Goal: Task Accomplishment & Management: Complete application form

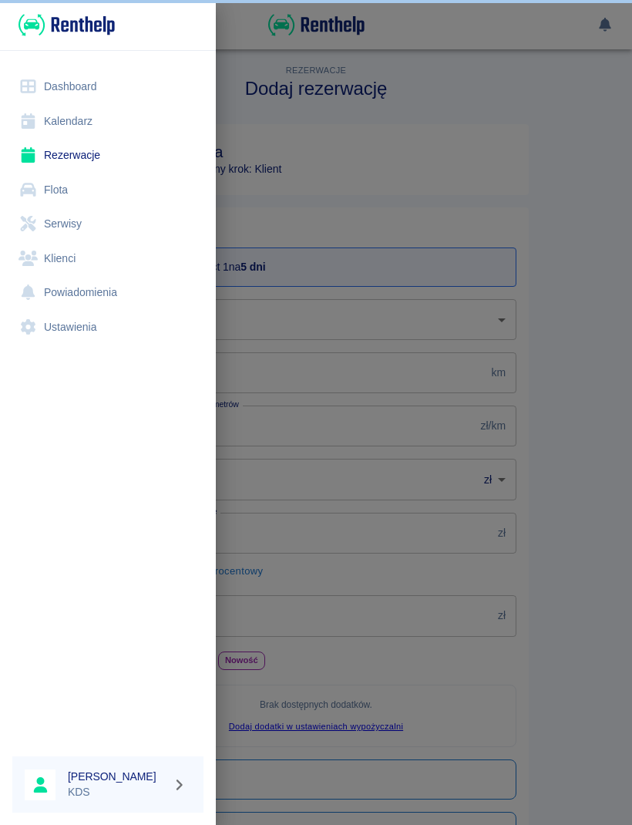
scroll to position [1, 0]
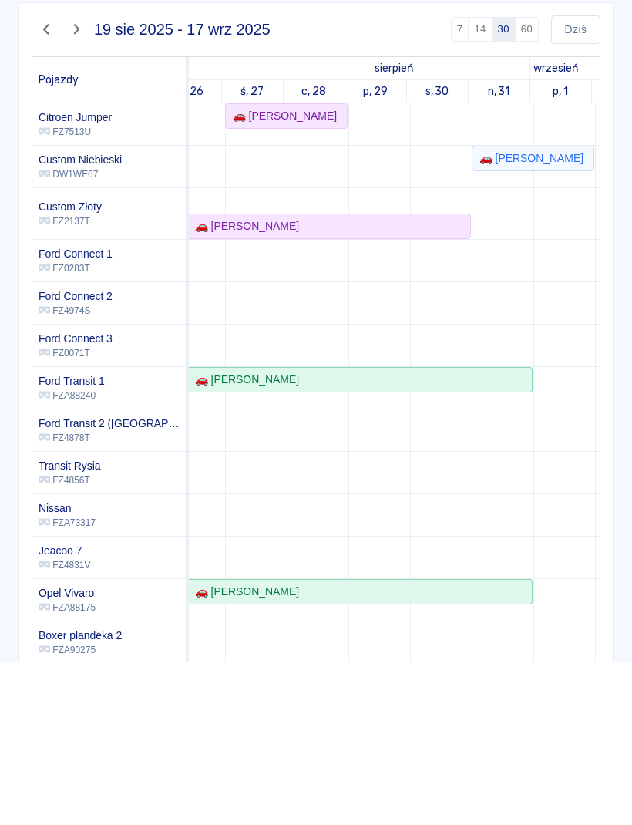
scroll to position [-8, 474]
click at [29, 37] on button "button" at bounding box center [27, 25] width 30 height 26
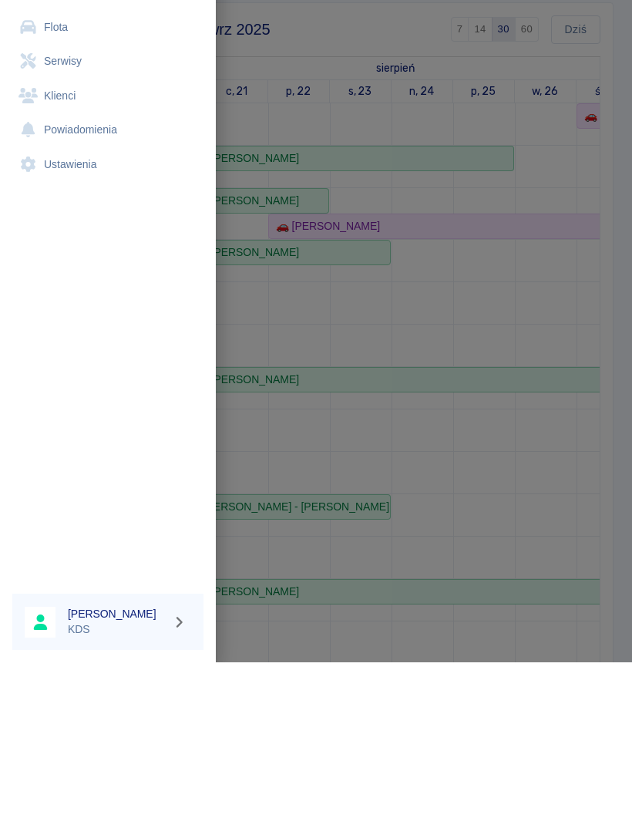
click at [62, 160] on link "Rezerwacje" at bounding box center [107, 155] width 191 height 35
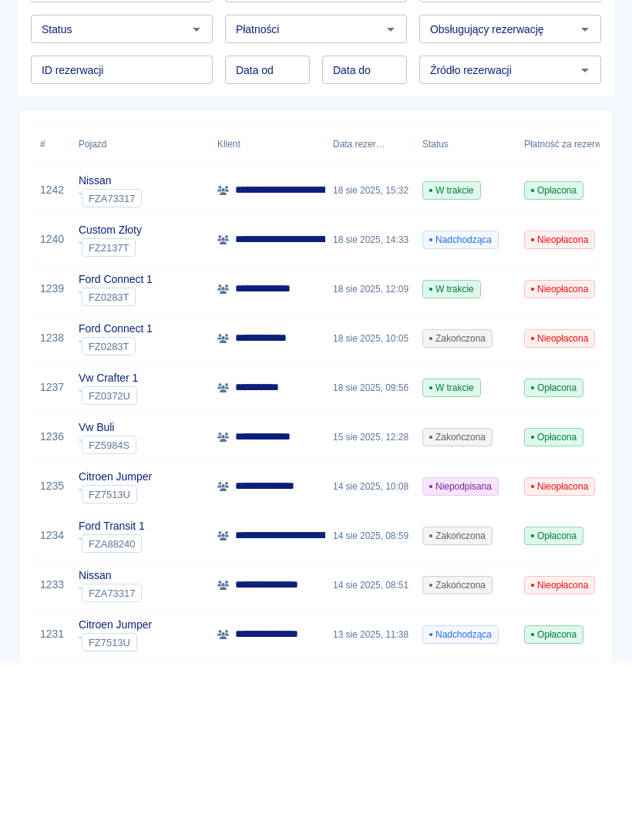
click at [252, 396] on p "**********" at bounding box center [298, 402] width 126 height 16
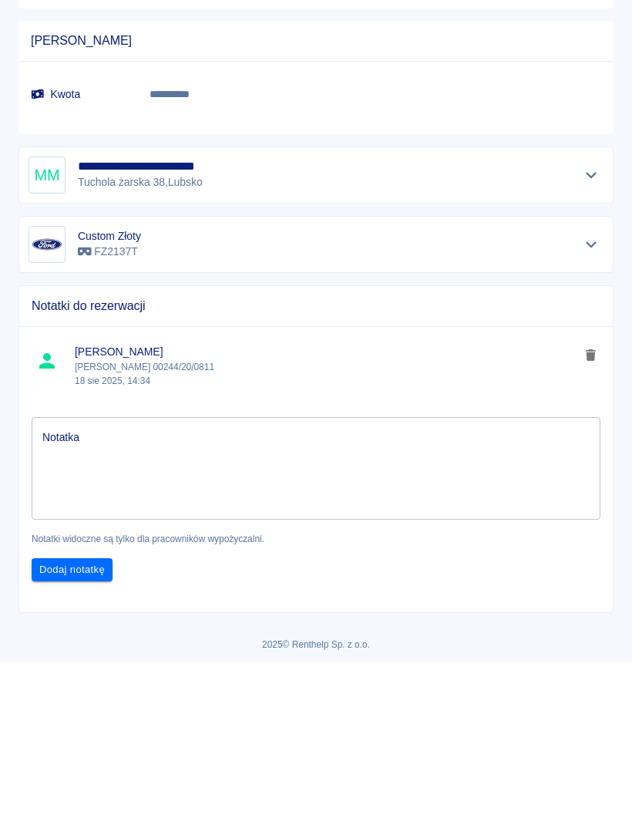
click at [571, 323] on div "**********" at bounding box center [316, 337] width 575 height 37
click at [591, 322] on div "**********" at bounding box center [316, 337] width 575 height 37
click at [586, 338] on icon "Pokaż szczegóły" at bounding box center [592, 338] width 18 height 14
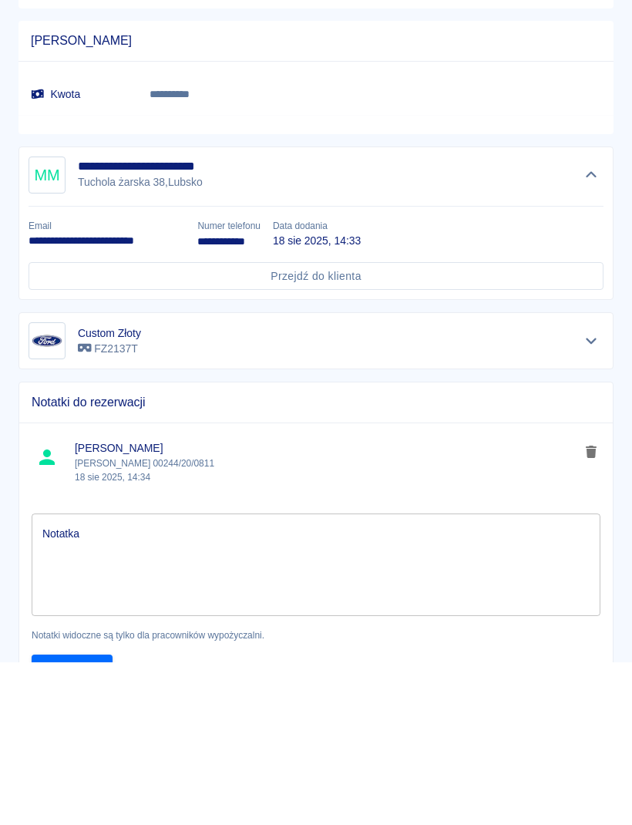
click at [163, 639] on p "18 sie 2025, 14:34" at bounding box center [327, 640] width 505 height 14
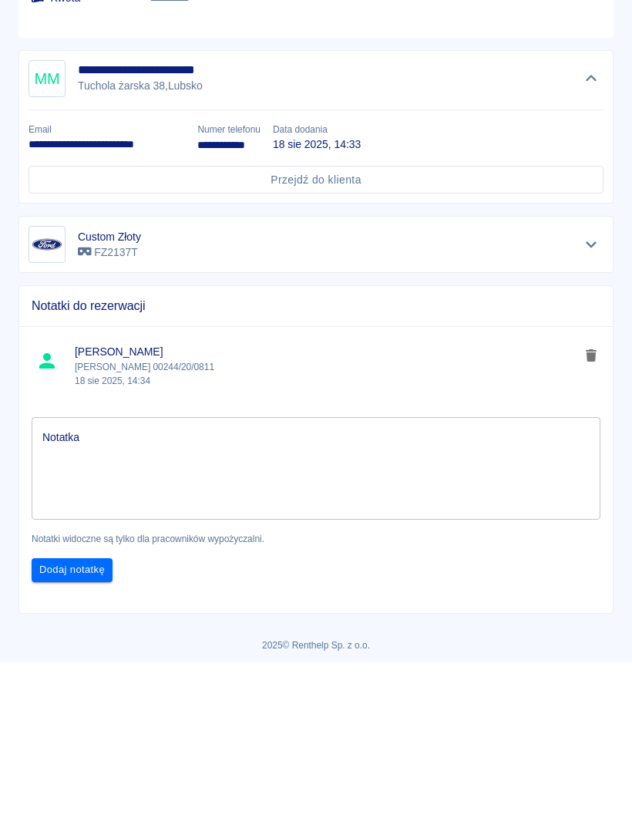
scroll to position [1019, 0]
click at [592, 515] on icon "delete note" at bounding box center [591, 519] width 11 height 12
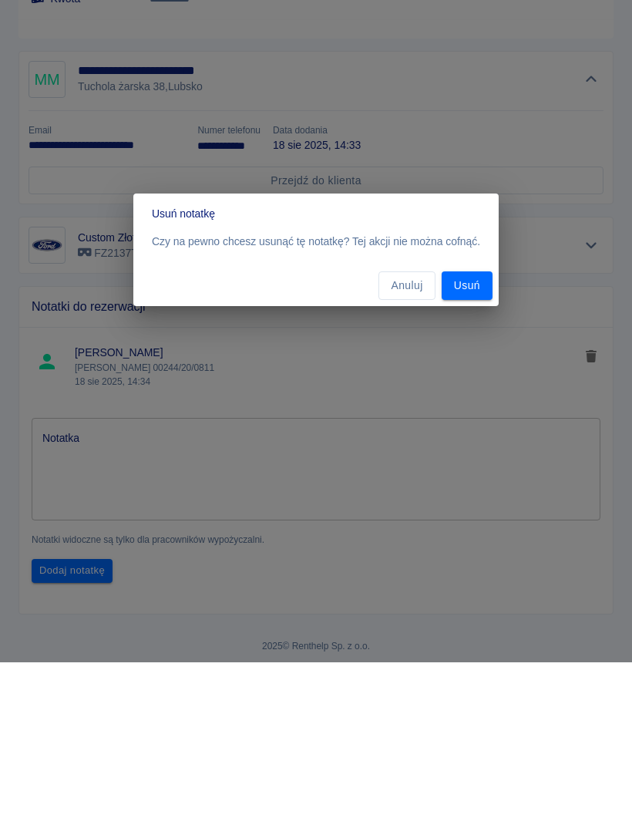
click at [415, 448] on button "Anuluj" at bounding box center [407, 448] width 56 height 29
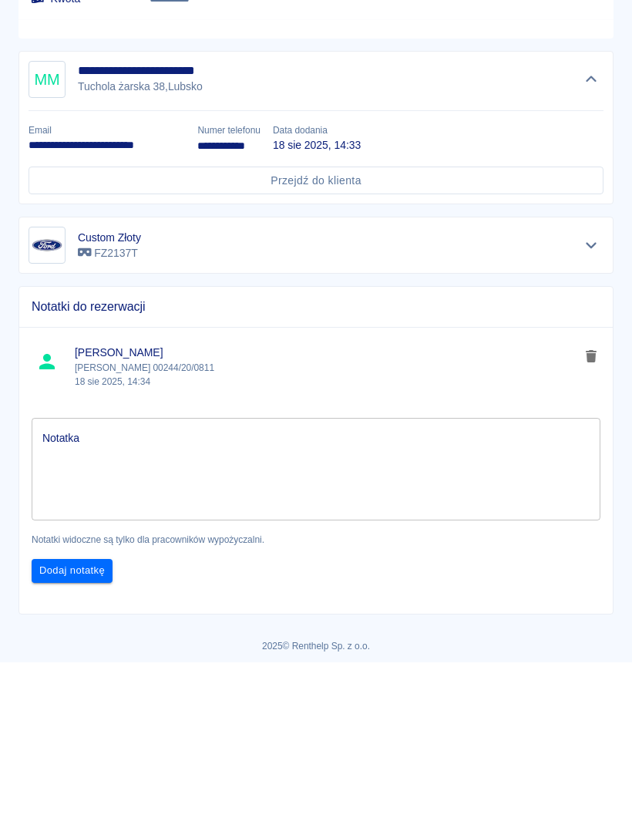
click at [588, 515] on icon "delete note" at bounding box center [591, 519] width 11 height 12
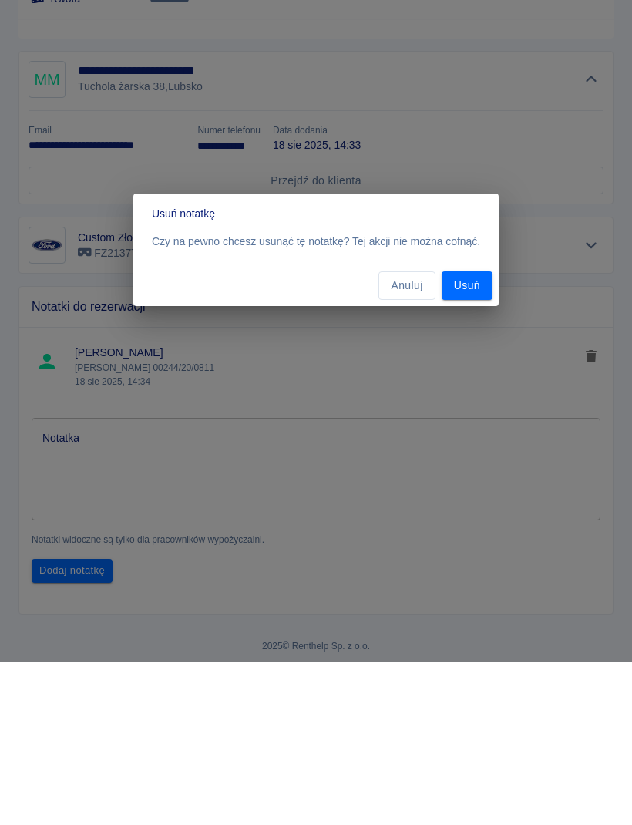
click at [469, 457] on button "Usuń" at bounding box center [467, 448] width 51 height 29
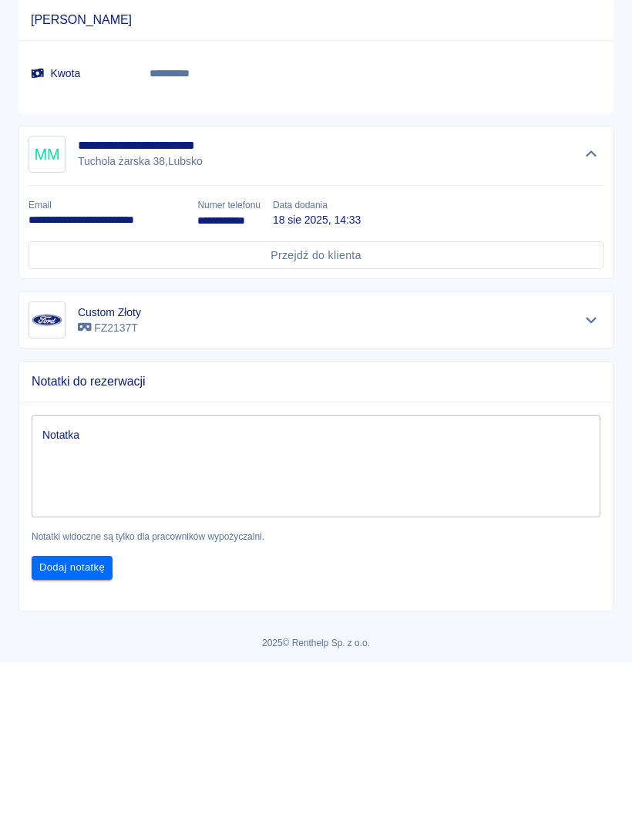
scroll to position [941, 0]
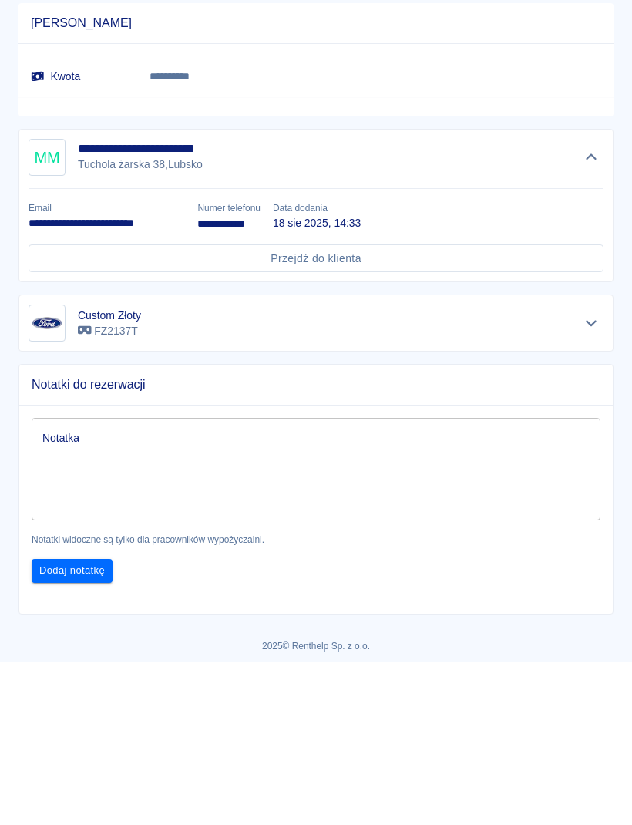
click at [359, 627] on textarea "Notatka" at bounding box center [315, 632] width 547 height 77
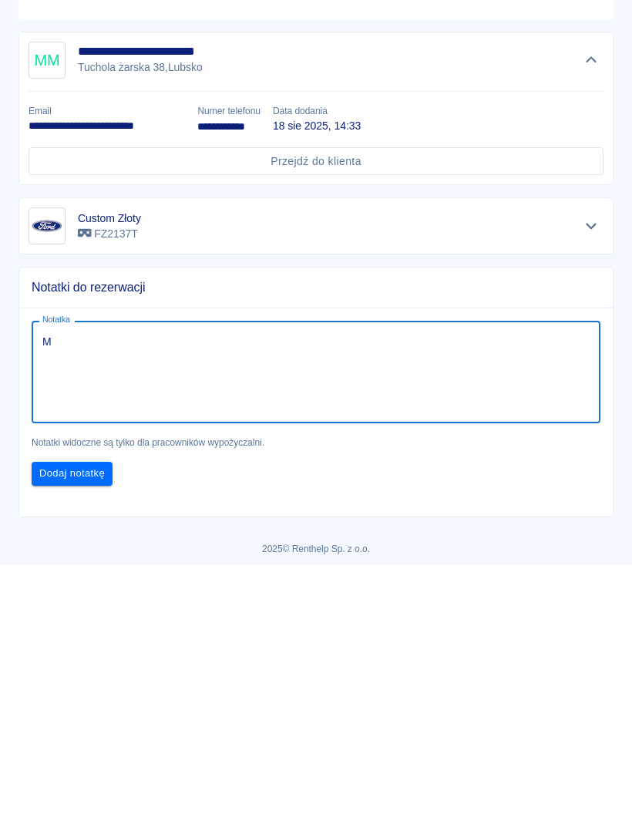
scroll to position [0, 0]
type textarea "[PERSON_NAME] 00244/20/0811"
click at [92, 722] on button "Dodaj notatkę" at bounding box center [72, 734] width 81 height 24
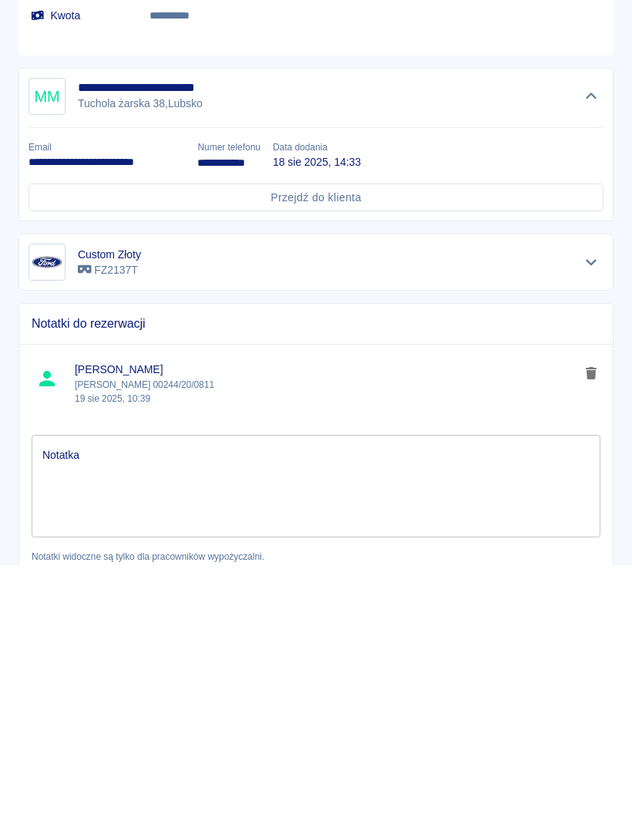
scroll to position [904, 0]
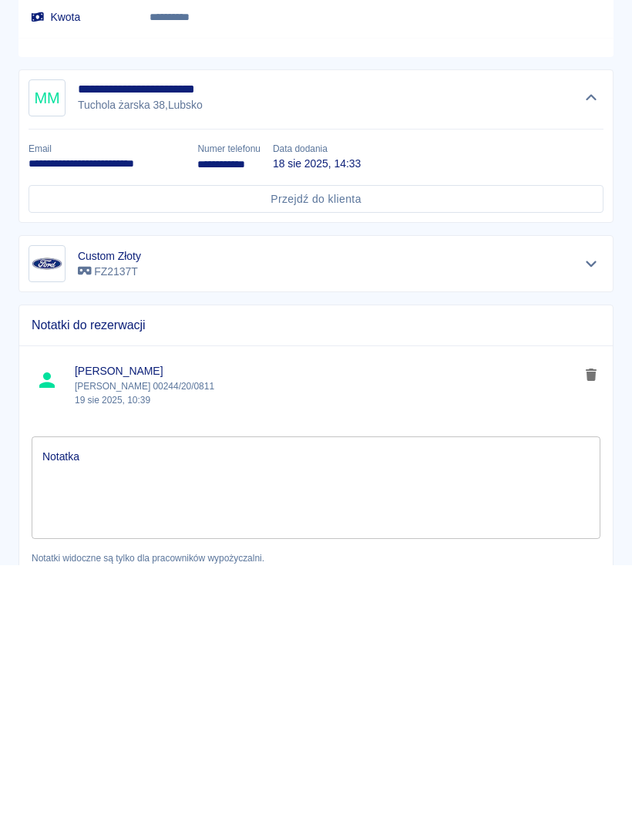
click at [592, 347] on button "Ukryj szczegóły" at bounding box center [591, 358] width 25 height 22
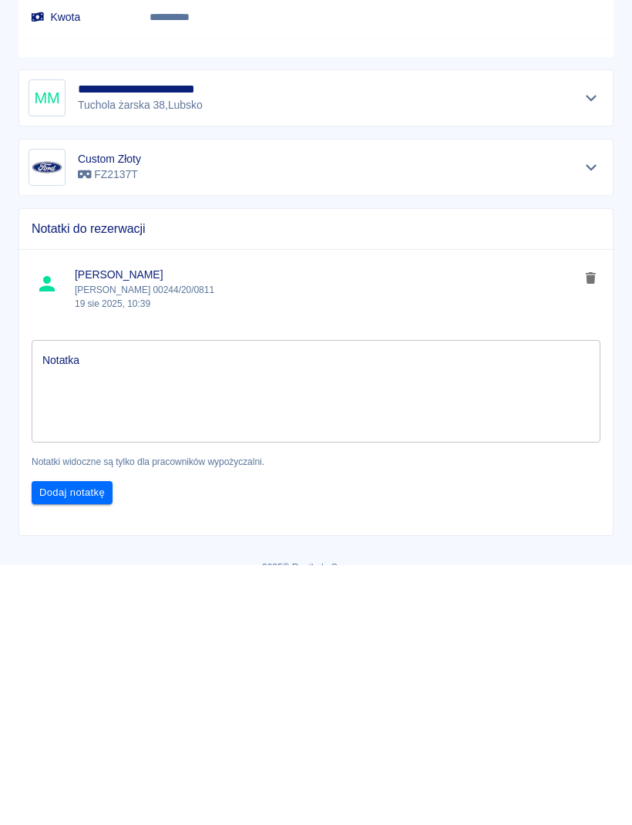
click at [588, 351] on icon "Pokaż szczegóły" at bounding box center [592, 358] width 18 height 14
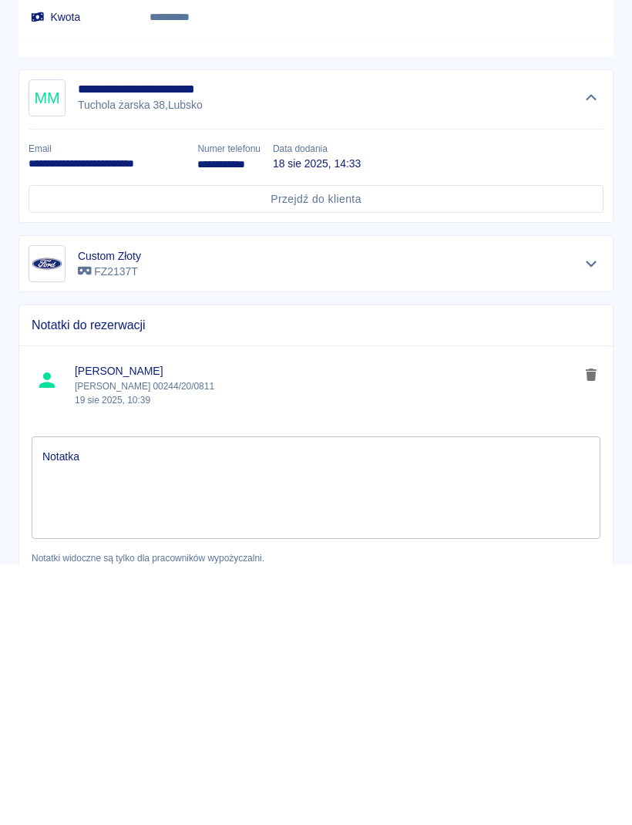
click at [600, 347] on button "Ukryj szczegóły" at bounding box center [591, 358] width 25 height 22
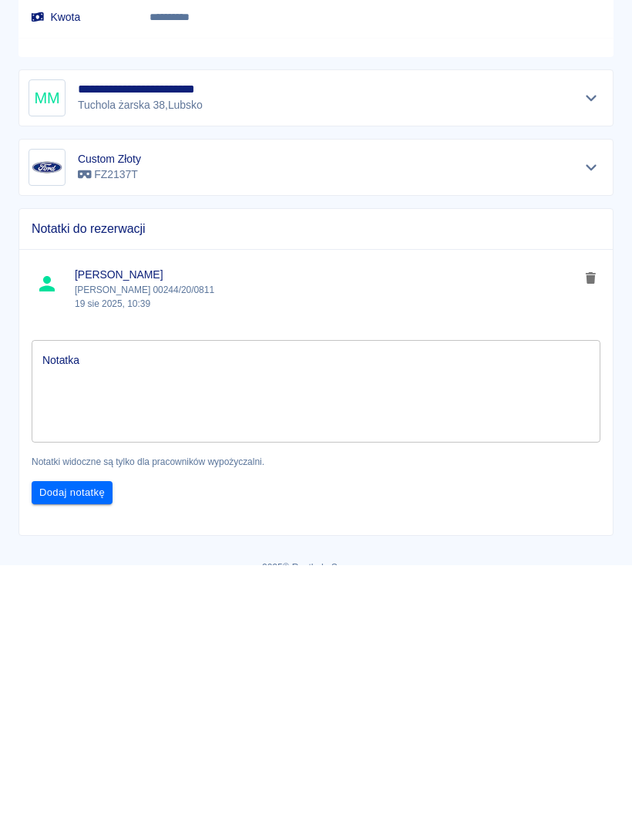
click at [591, 355] on icon "Pokaż szczegóły" at bounding box center [591, 358] width 11 height 6
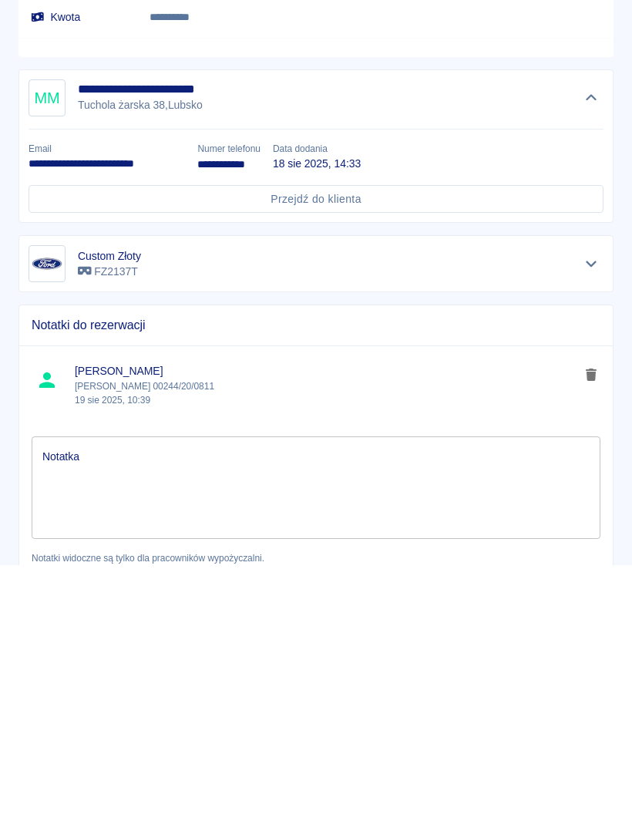
click at [587, 347] on button "Ukryj szczegóły" at bounding box center [591, 358] width 25 height 22
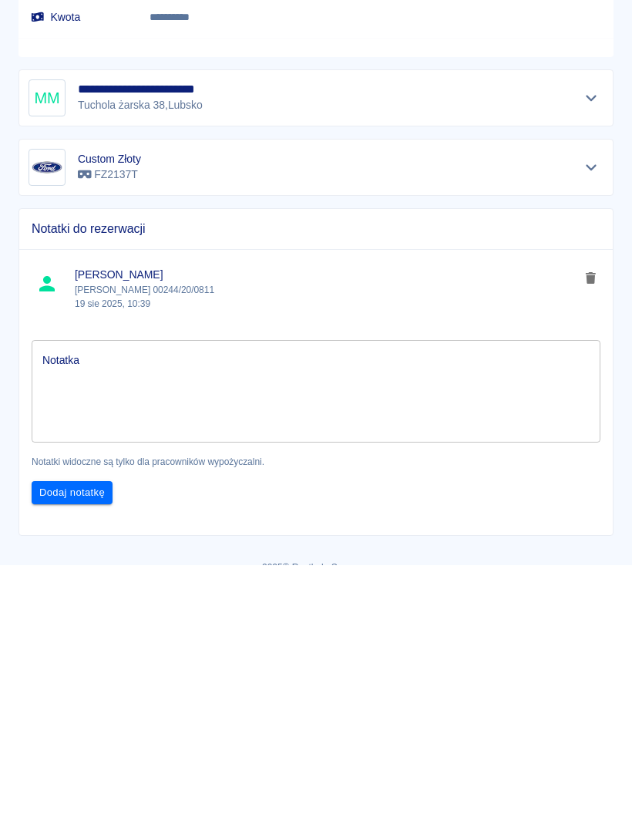
click at [588, 351] on icon "Pokaż szczegóły" at bounding box center [592, 358] width 18 height 14
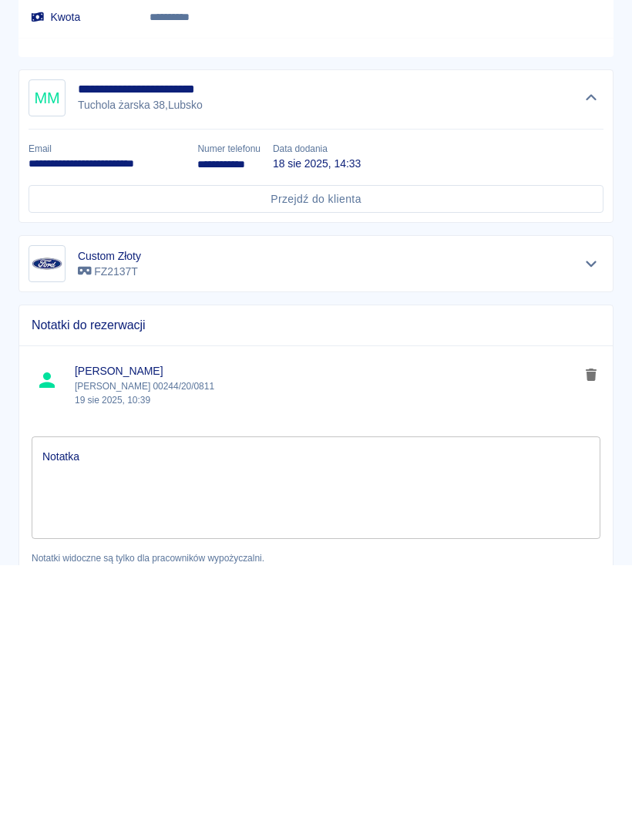
click at [405, 445] on link "Przejdź do klienta" at bounding box center [316, 459] width 575 height 29
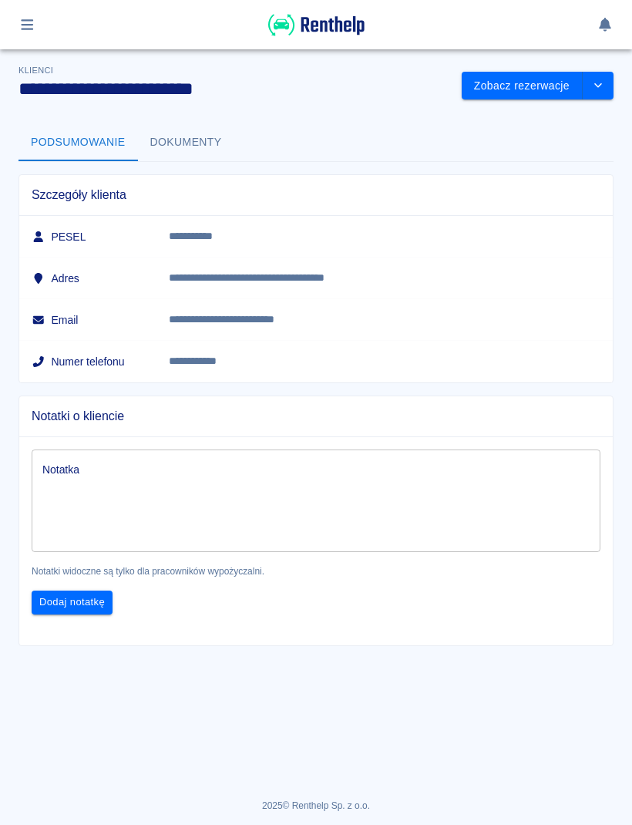
click at [608, 86] on button "drop-down" at bounding box center [598, 86] width 31 height 29
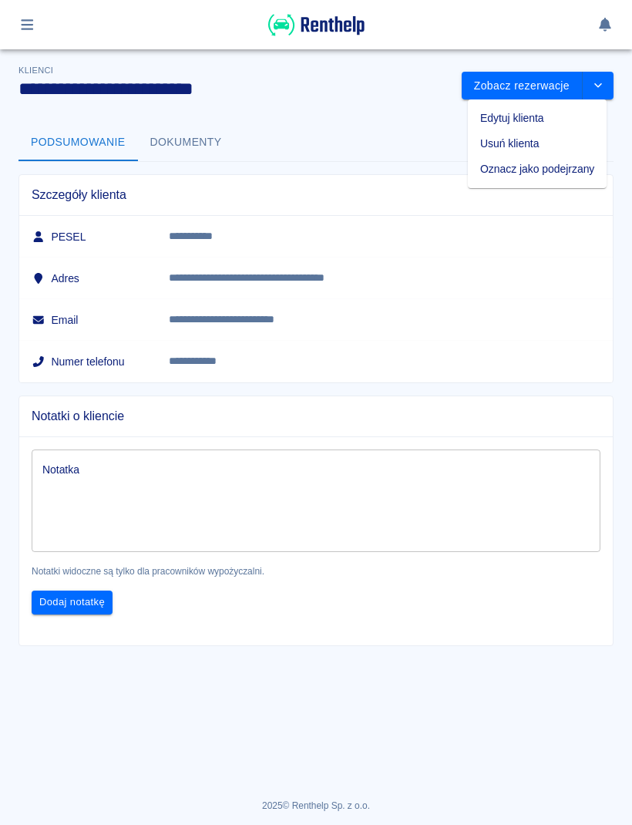
click at [546, 126] on li "Edytuj klienta" at bounding box center [537, 118] width 139 height 25
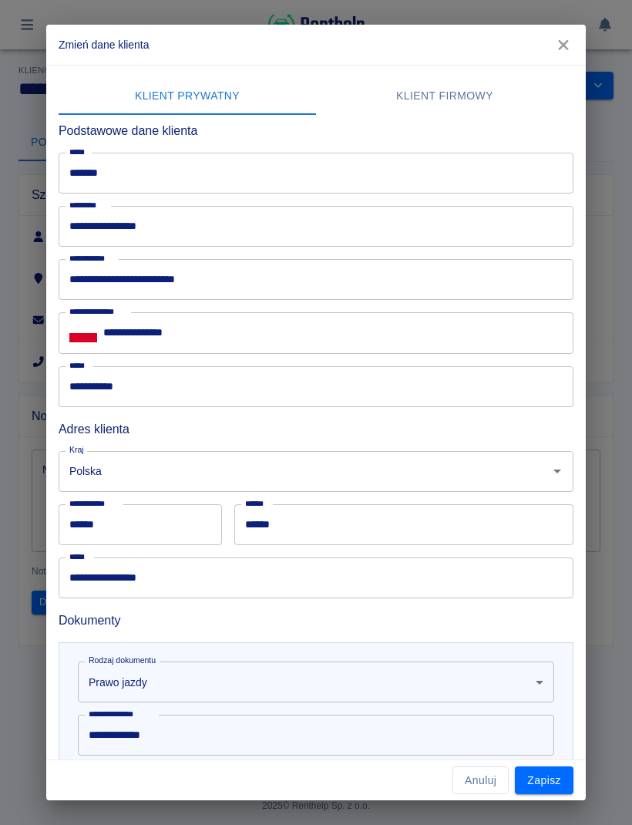
click at [86, 279] on input "**********" at bounding box center [316, 279] width 515 height 41
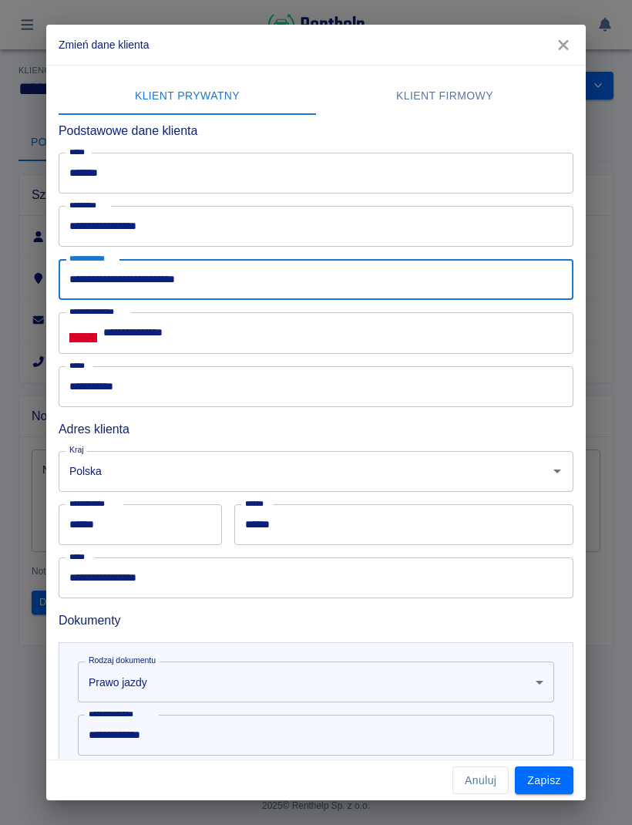
type input "**********"
click at [188, 227] on input "**********" at bounding box center [316, 226] width 515 height 41
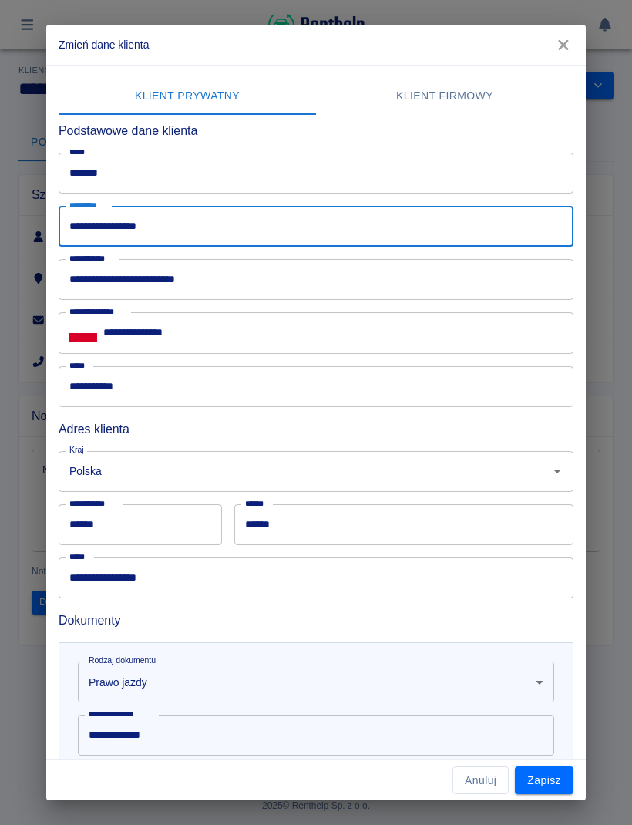
click at [115, 231] on input "**********" at bounding box center [316, 226] width 515 height 41
click at [115, 229] on input "**********" at bounding box center [316, 226] width 515 height 41
click at [119, 232] on input "**********" at bounding box center [316, 226] width 515 height 41
click at [103, 231] on input "**********" at bounding box center [316, 226] width 515 height 41
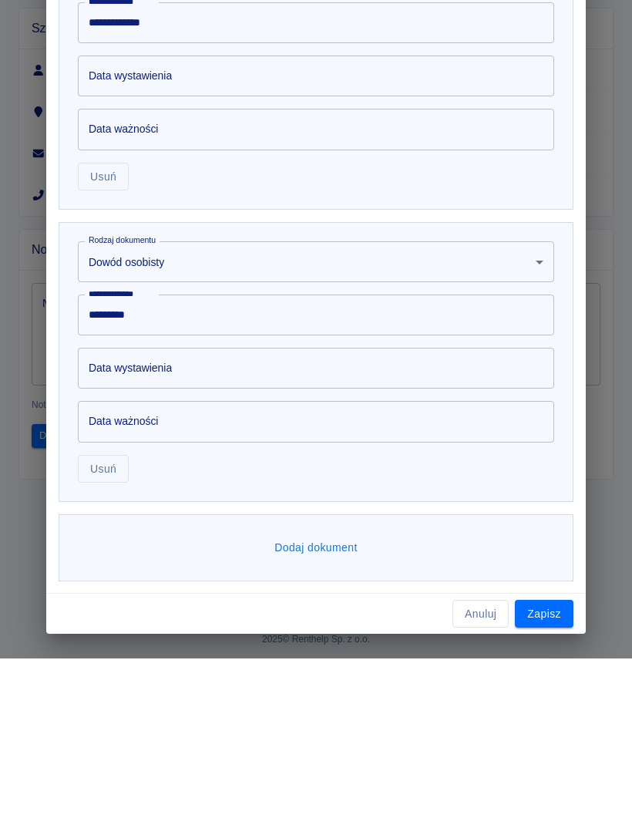
scroll to position [545, 0]
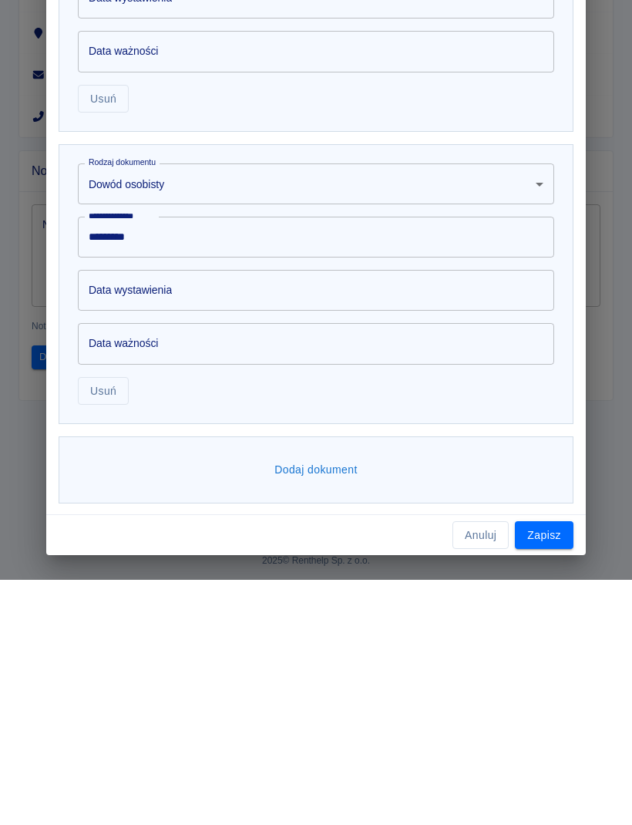
type input "**********"
click at [548, 766] on button "Zapisz" at bounding box center [544, 780] width 59 height 29
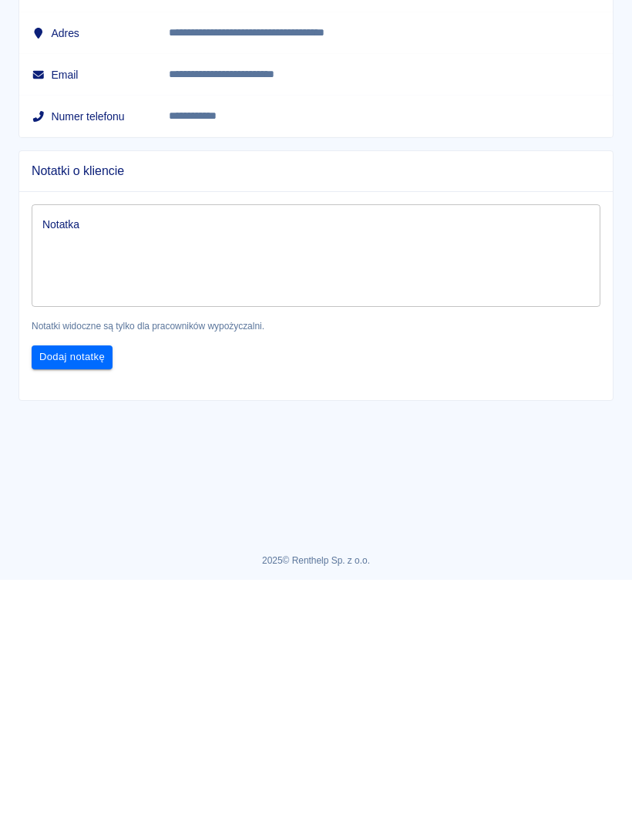
click at [539, 84] on button "Zobacz rezerwacje" at bounding box center [522, 86] width 121 height 29
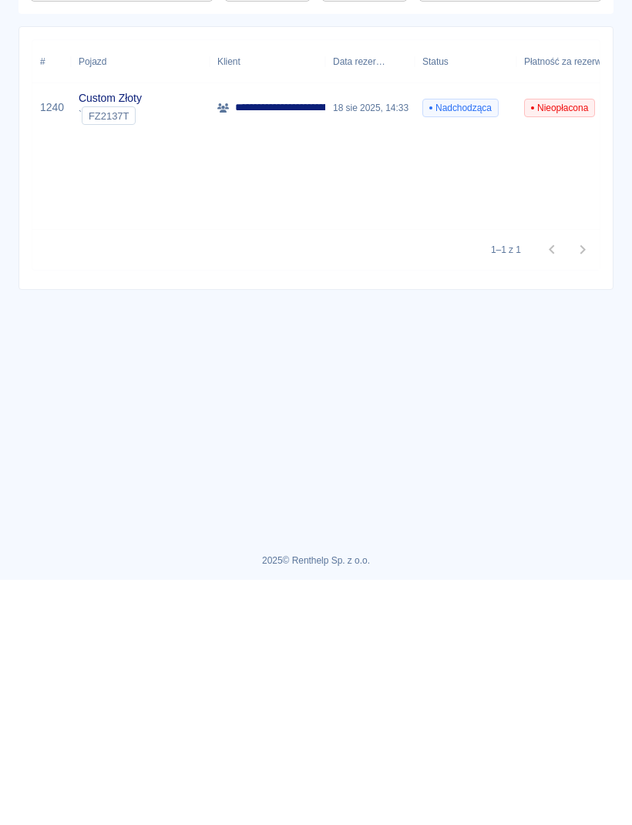
type input "[PERSON_NAME] ([PHONE_NUMBER])"
click at [477, 350] on span "Nadchodząca" at bounding box center [460, 353] width 75 height 14
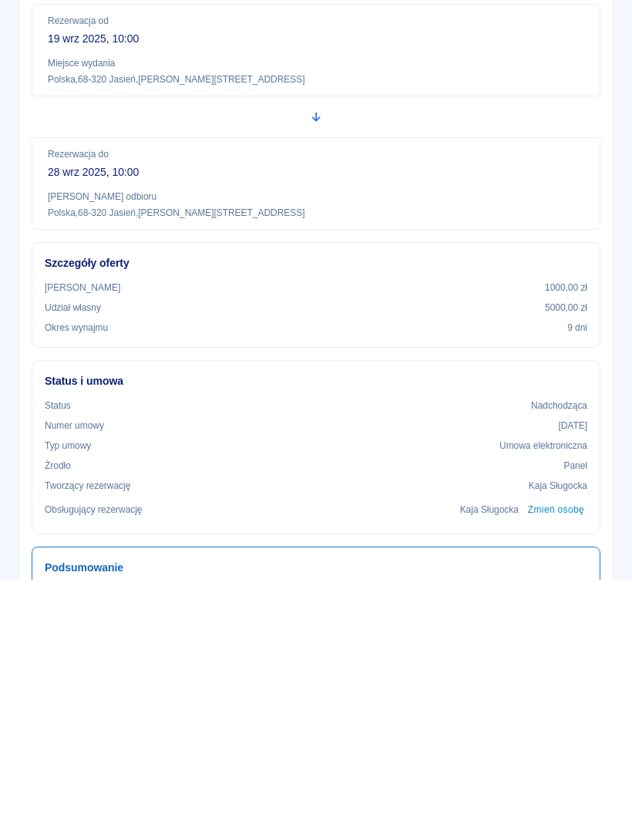
click at [269, 160] on button "Płatności" at bounding box center [278, 164] width 88 height 37
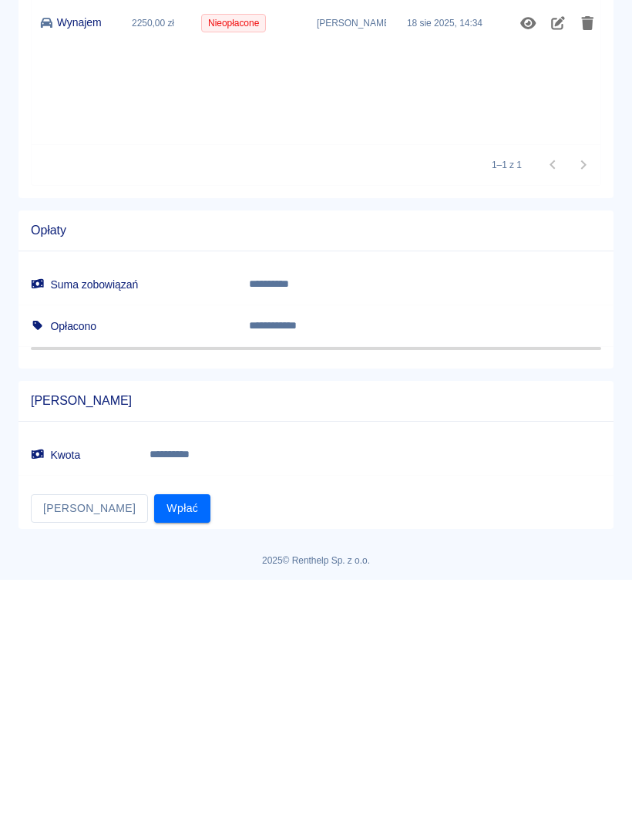
scroll to position [73, 0]
click at [154, 751] on button "Wpłać" at bounding box center [182, 754] width 56 height 29
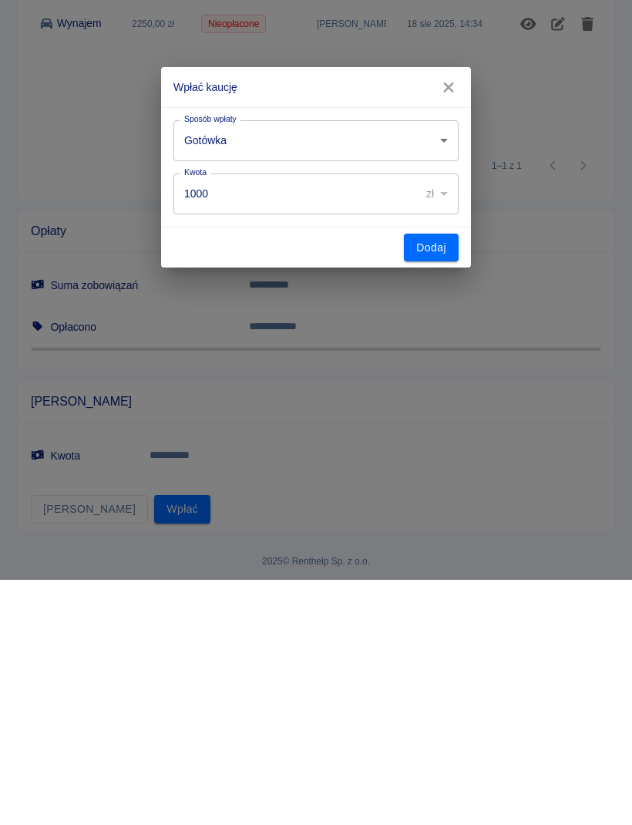
click at [420, 497] on button "Dodaj" at bounding box center [431, 493] width 55 height 29
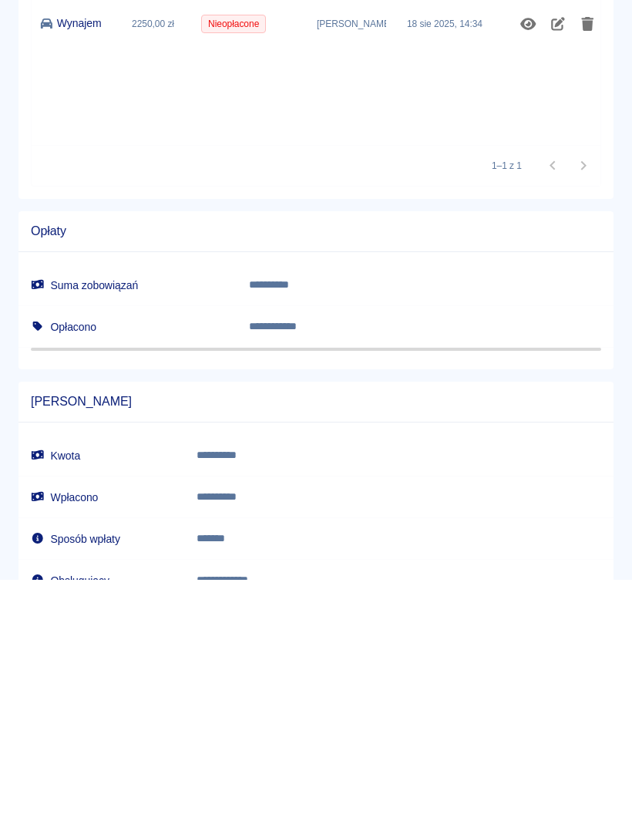
click at [592, 43] on icon at bounding box center [594, 45] width 7 height 7
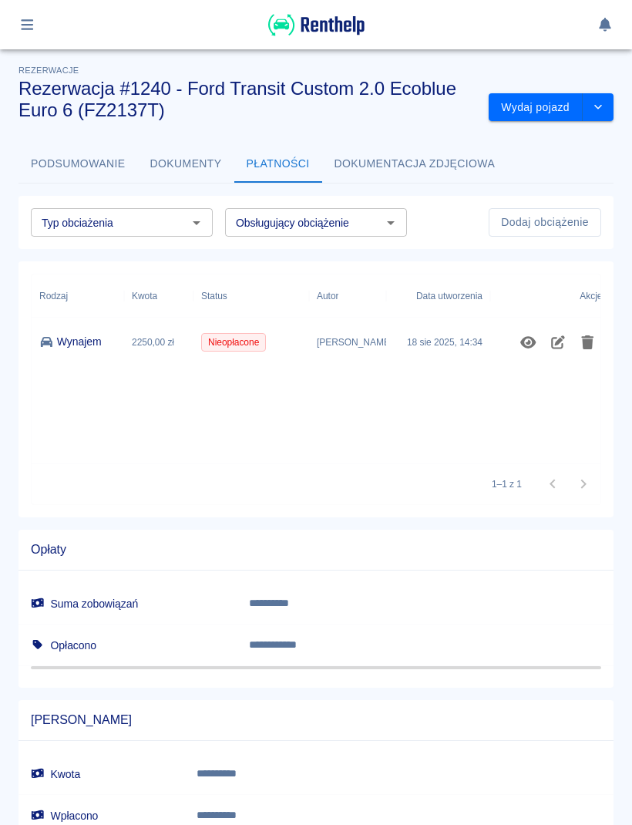
scroll to position [0, 0]
click at [605, 113] on button "drop-down" at bounding box center [598, 107] width 31 height 29
click at [419, 180] on button "Dokumentacja zdjęciowa" at bounding box center [415, 164] width 186 height 37
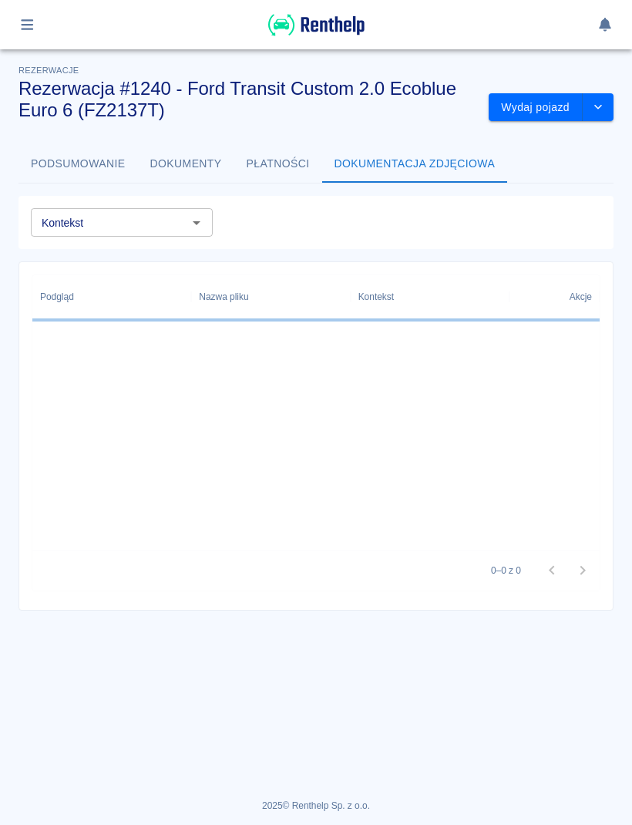
click at [419, 180] on button "Dokumentacja zdjęciowa" at bounding box center [415, 164] width 186 height 37
click at [195, 175] on button "Dokumenty" at bounding box center [186, 164] width 96 height 37
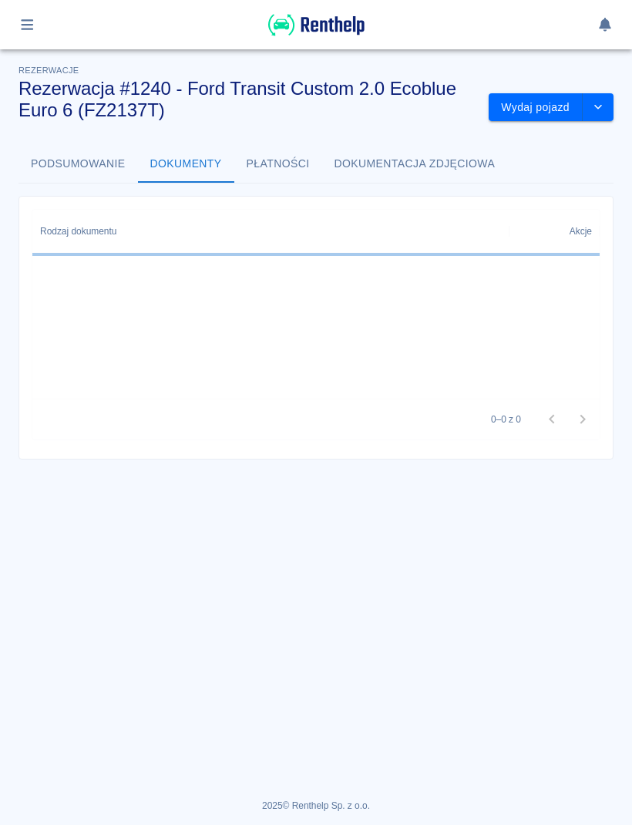
click at [106, 165] on button "Podsumowanie" at bounding box center [79, 164] width 120 height 37
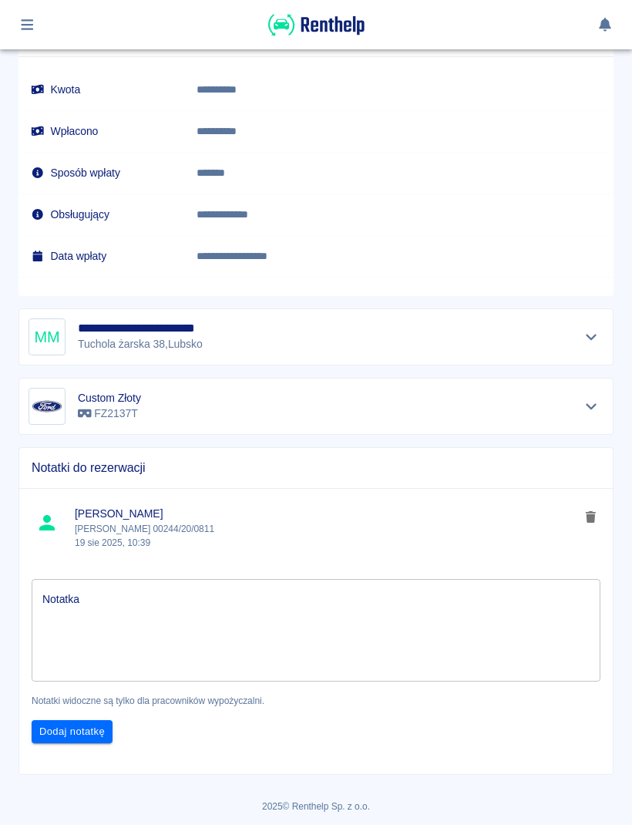
scroll to position [1090, 0]
click at [602, 338] on button "Pokaż szczegóły" at bounding box center [591, 338] width 25 height 22
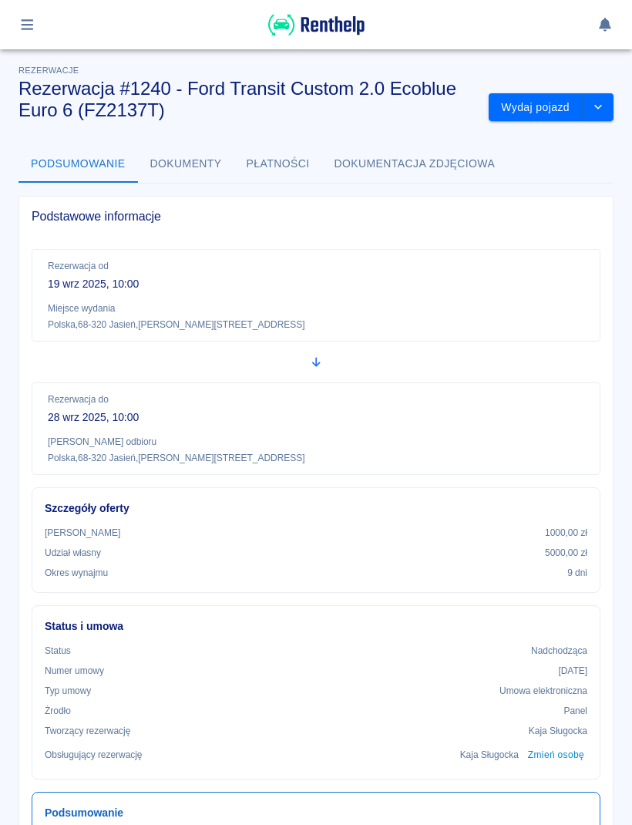
scroll to position [0, 0]
click at [600, 105] on icon "drop-down" at bounding box center [598, 107] width 12 height 10
click at [568, 174] on li "Anuluj rezerwację" at bounding box center [552, 165] width 130 height 25
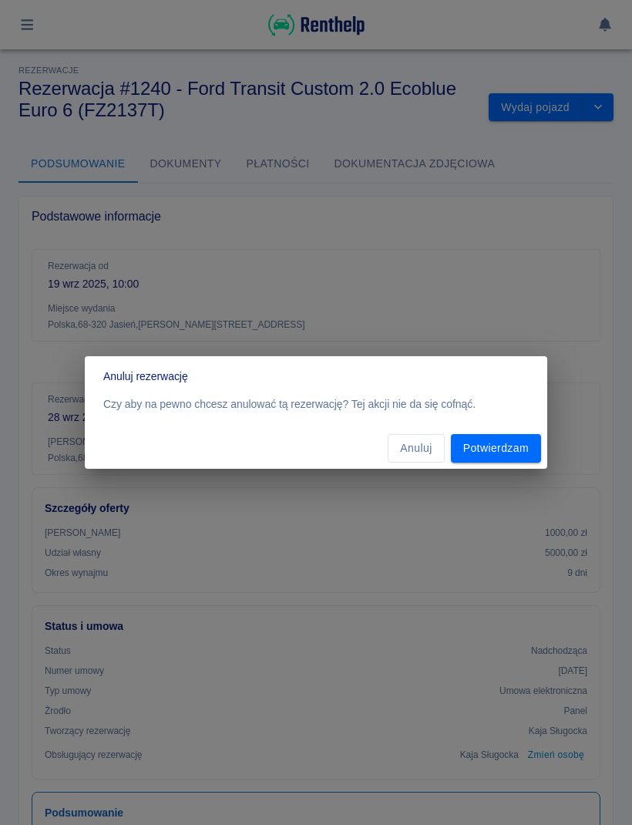
click at [524, 453] on button "Potwierdzam" at bounding box center [496, 448] width 90 height 29
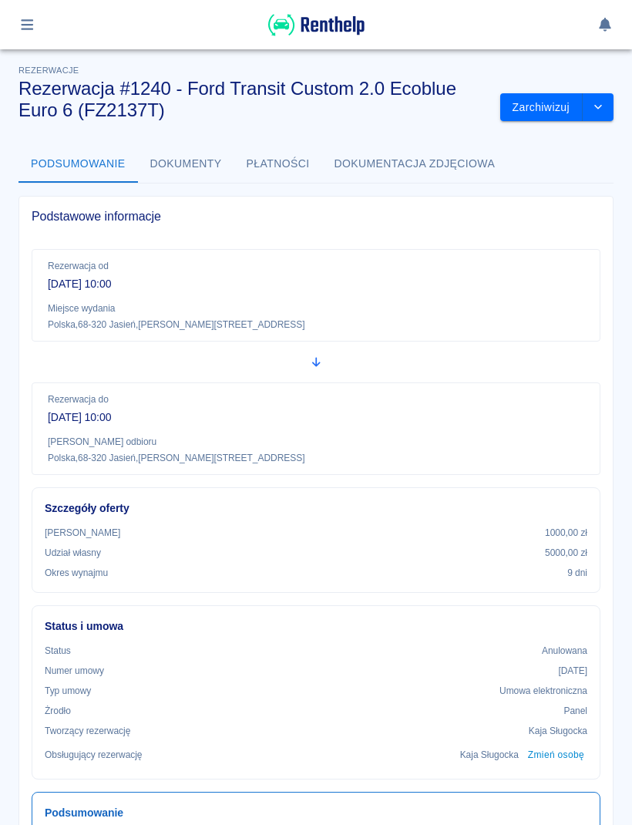
click at [604, 114] on button "drop-down" at bounding box center [598, 107] width 31 height 29
click at [548, 109] on button "Zarchiwizuj" at bounding box center [541, 107] width 82 height 29
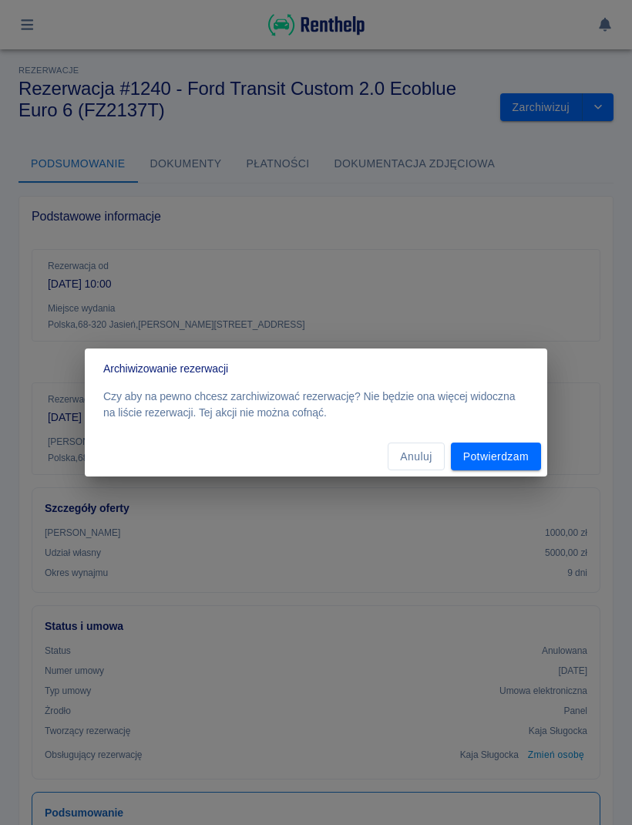
click at [523, 465] on button "Potwierdzam" at bounding box center [496, 457] width 90 height 29
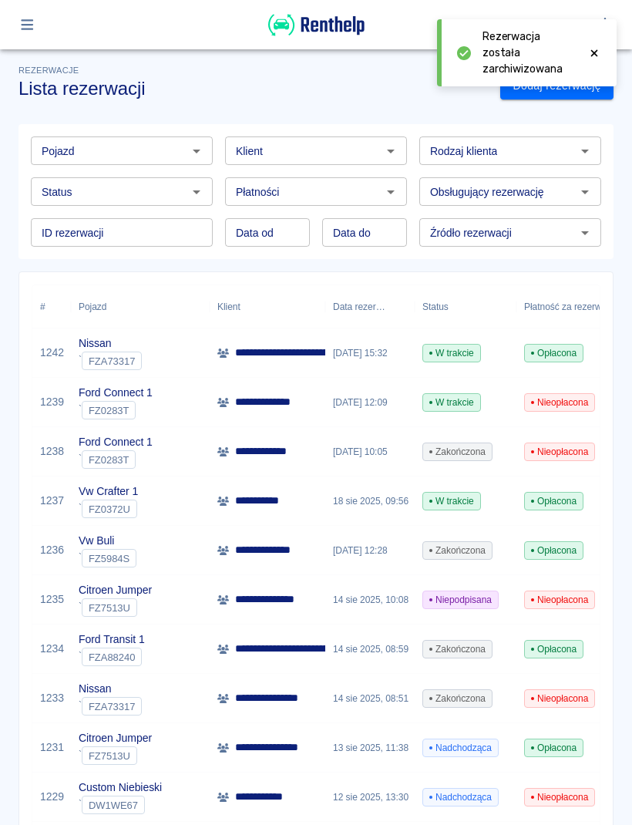
click at [601, 51] on icon at bounding box center [595, 53] width 14 height 11
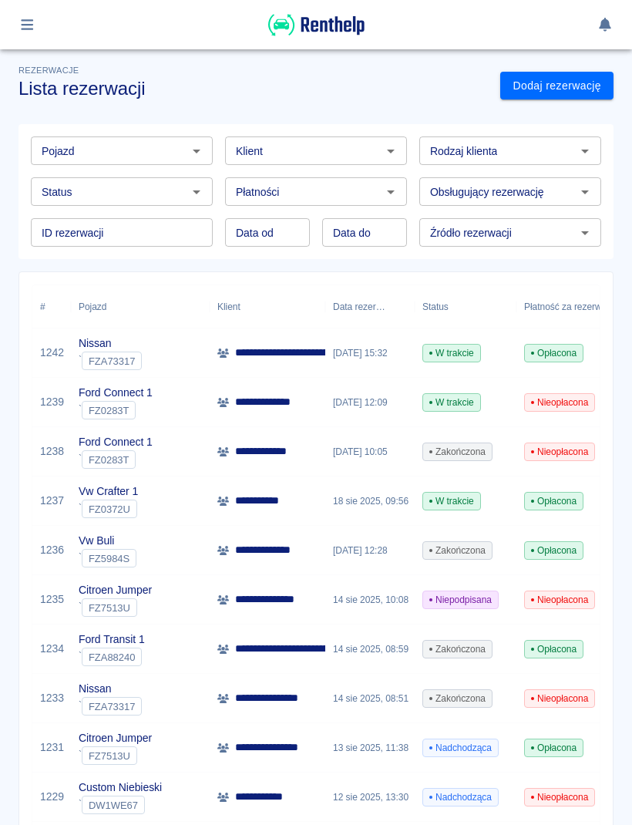
click at [564, 88] on link "Dodaj rezerwację" at bounding box center [556, 86] width 113 height 29
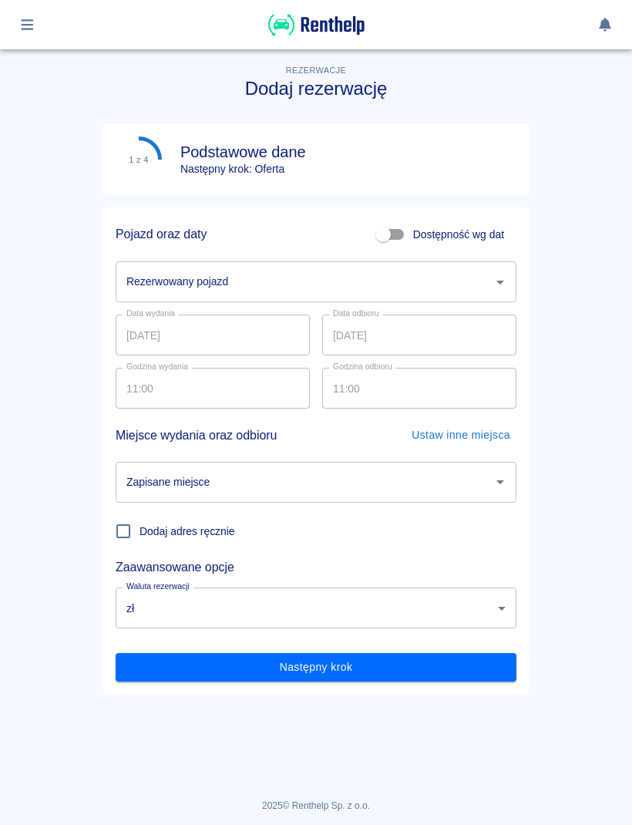
click at [372, 275] on input "Rezerwowany pojazd" at bounding box center [305, 281] width 364 height 27
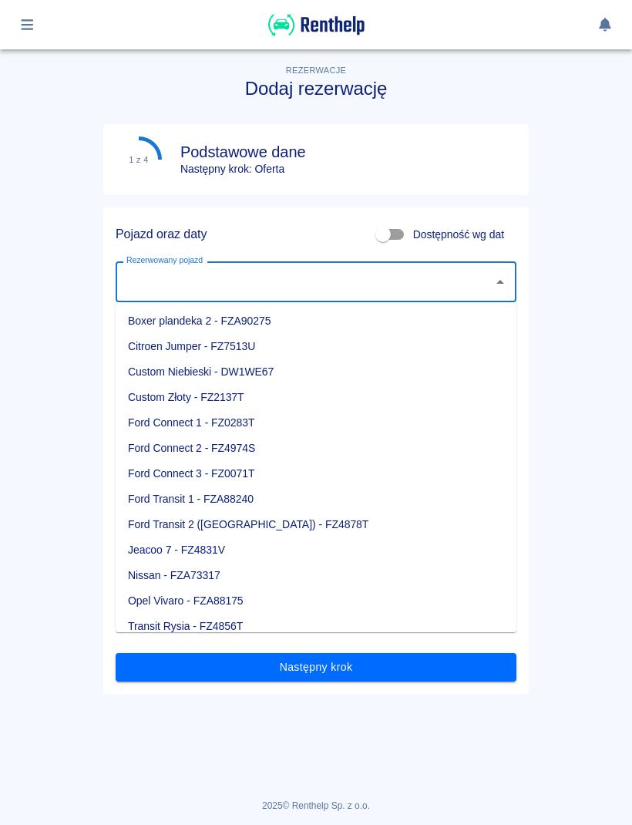
click at [237, 401] on li "Custom Złoty - FZ2137T" at bounding box center [316, 397] width 401 height 25
type input "Custom Złoty - FZ2137T"
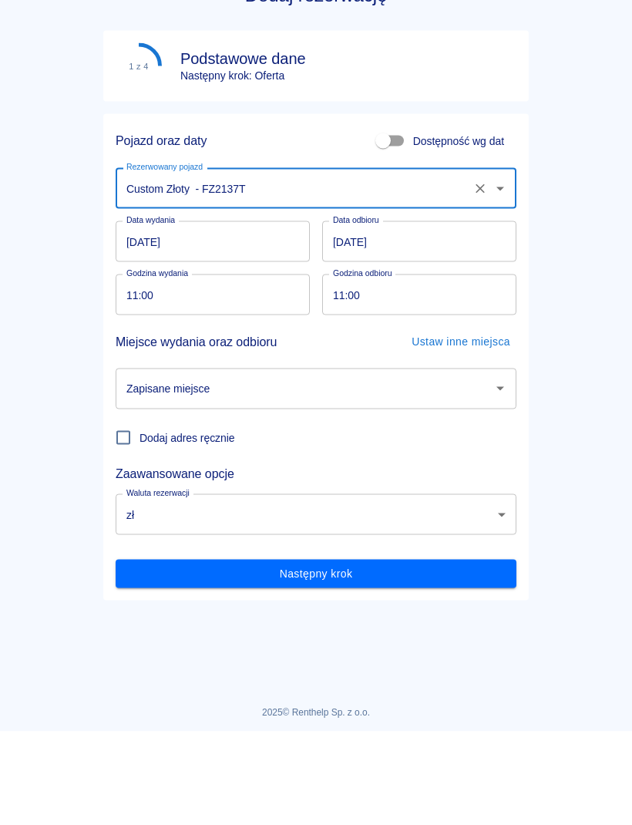
click at [492, 473] on icon "Otwórz" at bounding box center [500, 482] width 19 height 19
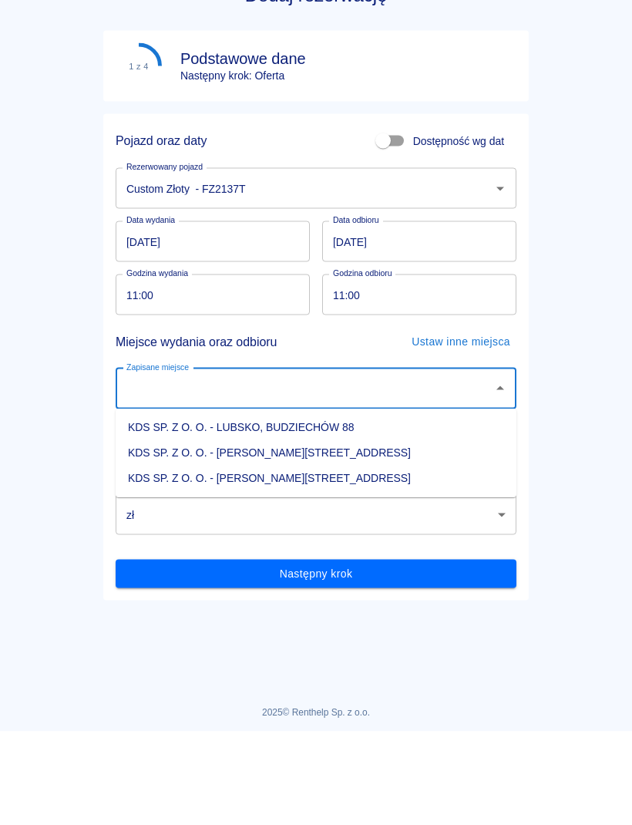
click at [325, 560] on li "KDS SP. Z O. O. - [PERSON_NAME][STREET_ADDRESS]" at bounding box center [316, 572] width 401 height 25
type input "KDS SP. Z O. O. - [PERSON_NAME][STREET_ADDRESS]"
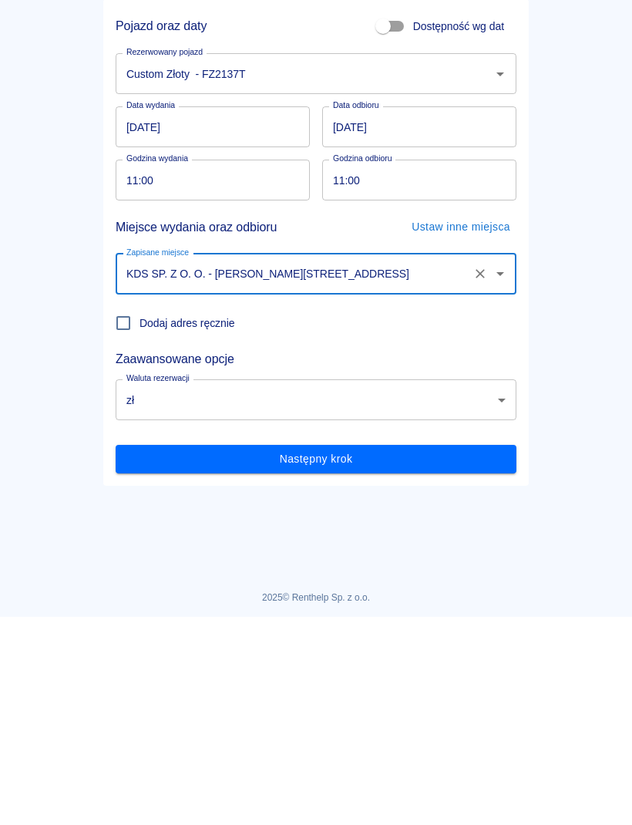
click at [276, 368] on input "11:00" at bounding box center [207, 388] width 183 height 41
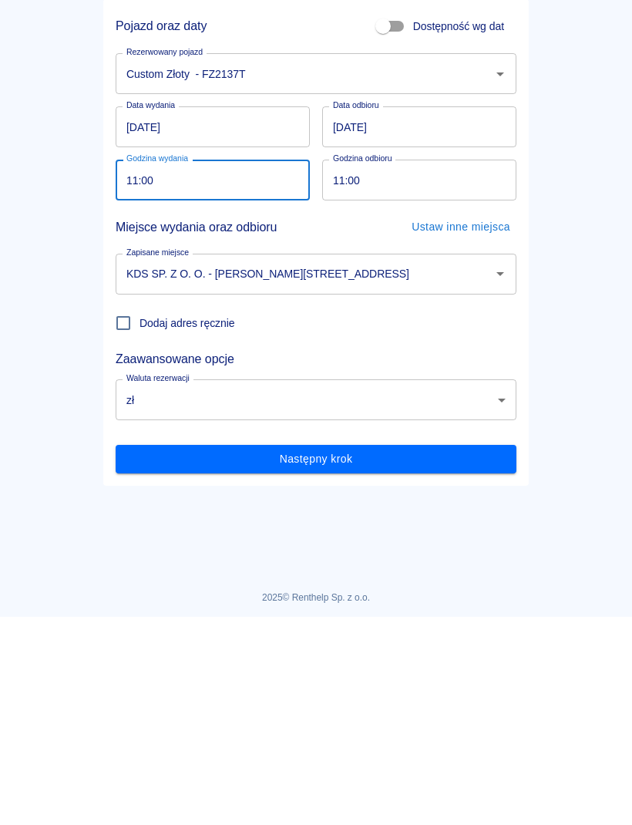
click at [571, 276] on main "Rezerwacje Dodaj rezerwację 1 z 4 Podstawowe dane Następny krok: Oferta Pojazd …" at bounding box center [316, 405] width 632 height 737
click at [362, 679] on button "Następny krok" at bounding box center [316, 667] width 401 height 29
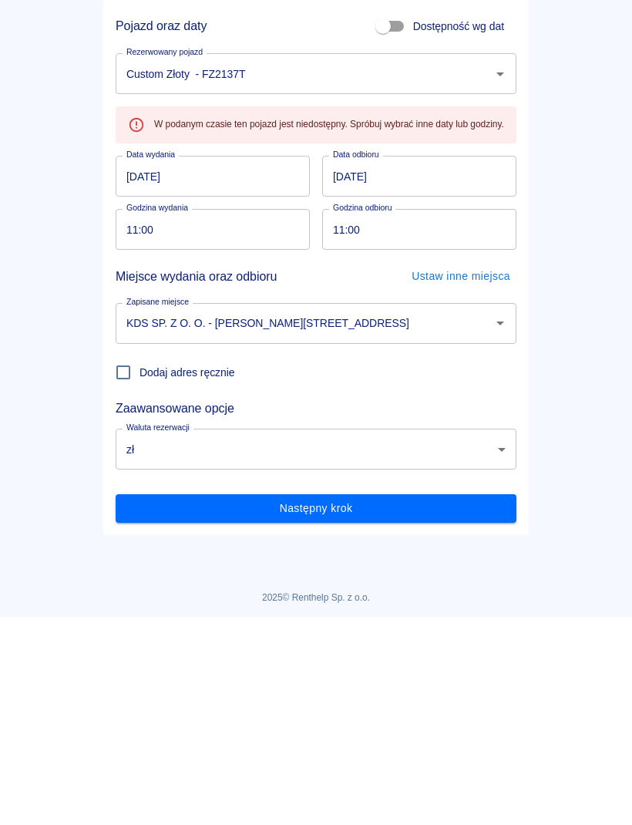
click at [248, 399] on input "19.08.2025" at bounding box center [213, 384] width 194 height 41
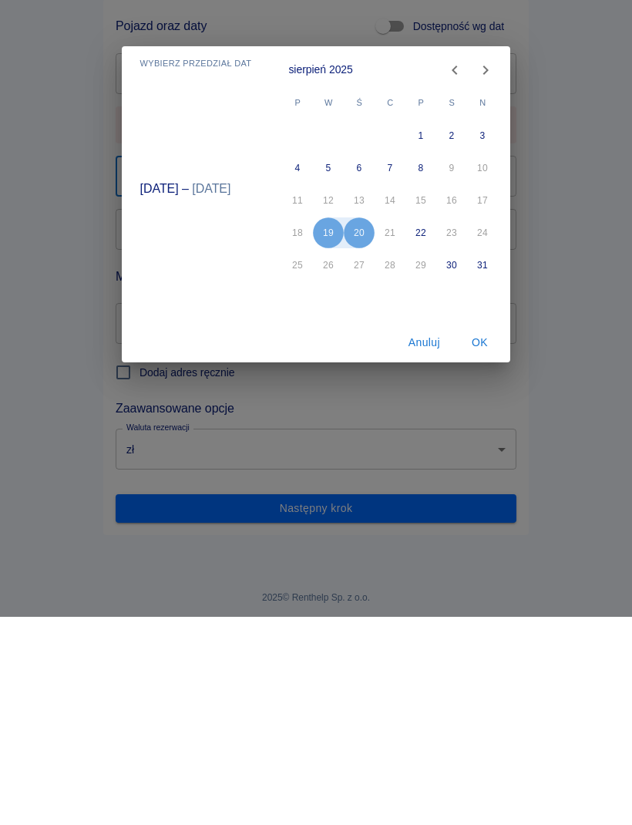
click at [490, 280] on icon "Next month" at bounding box center [485, 278] width 19 height 19
click at [426, 404] on button "19" at bounding box center [421, 408] width 31 height 31
type input "19.09.2025"
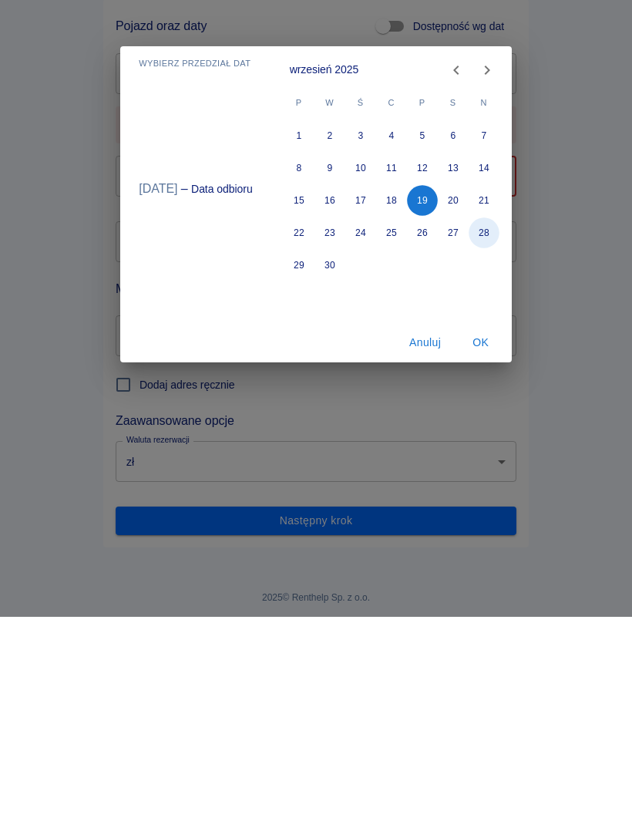
click at [485, 443] on button "28" at bounding box center [484, 441] width 31 height 31
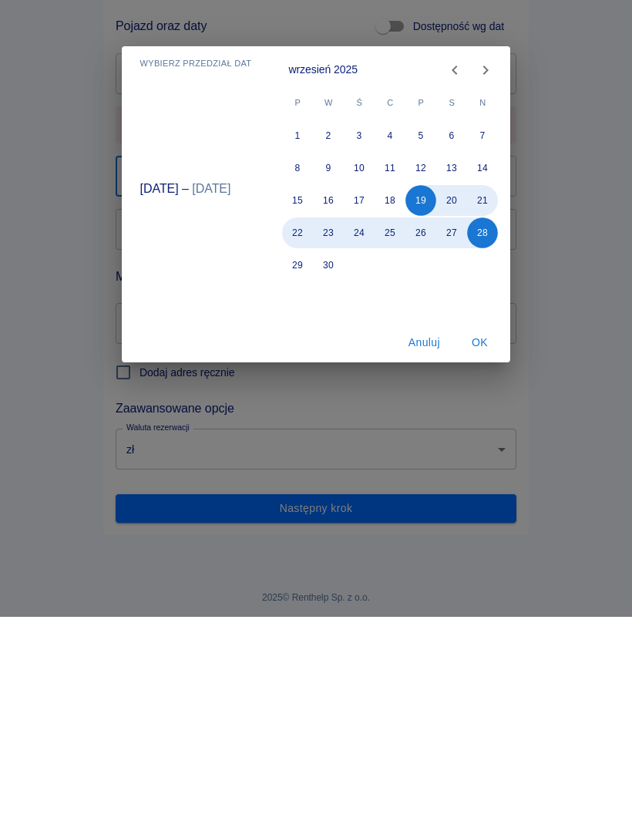
type input "28.09.2025"
click at [491, 551] on button "OK" at bounding box center [479, 551] width 49 height 29
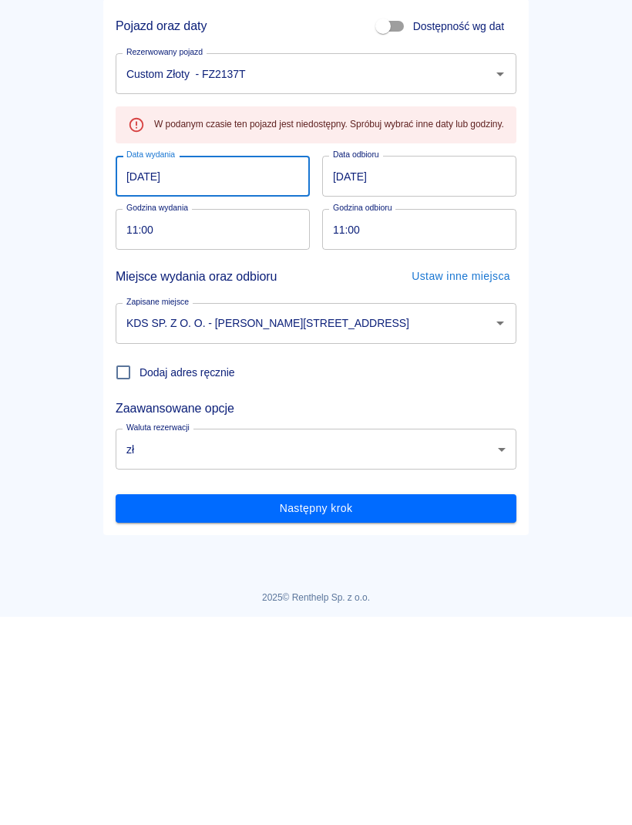
click at [412, 719] on button "Następny krok" at bounding box center [316, 716] width 401 height 29
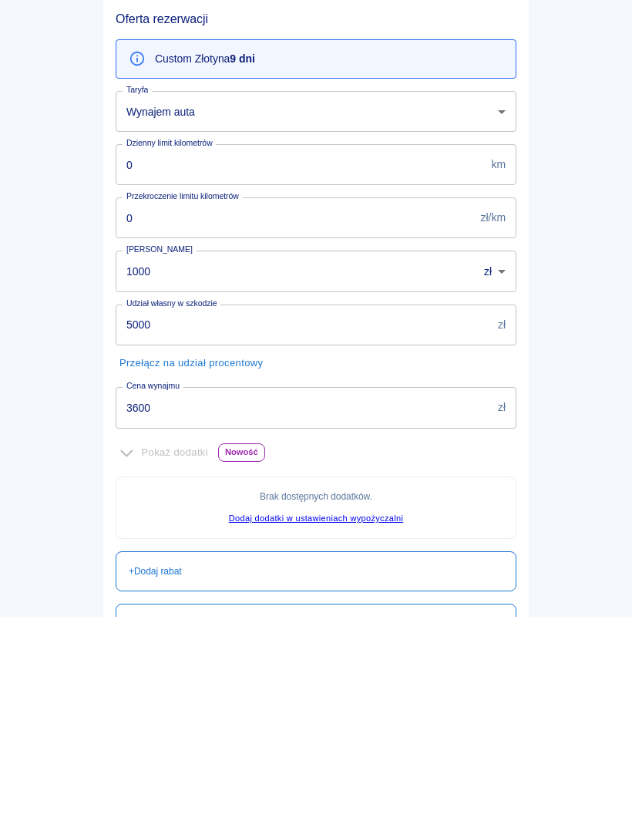
click at [305, 618] on input "3600" at bounding box center [304, 615] width 376 height 41
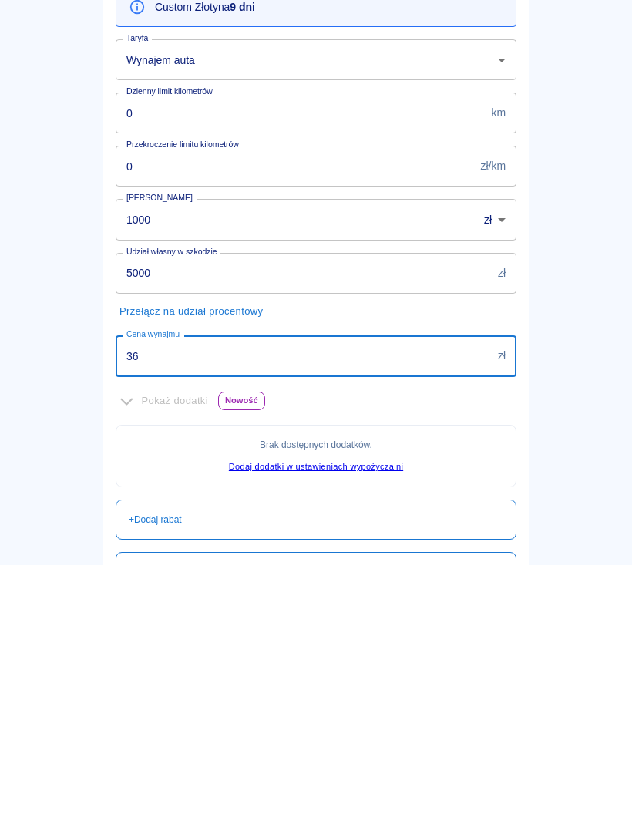
type input "3"
type input "2250"
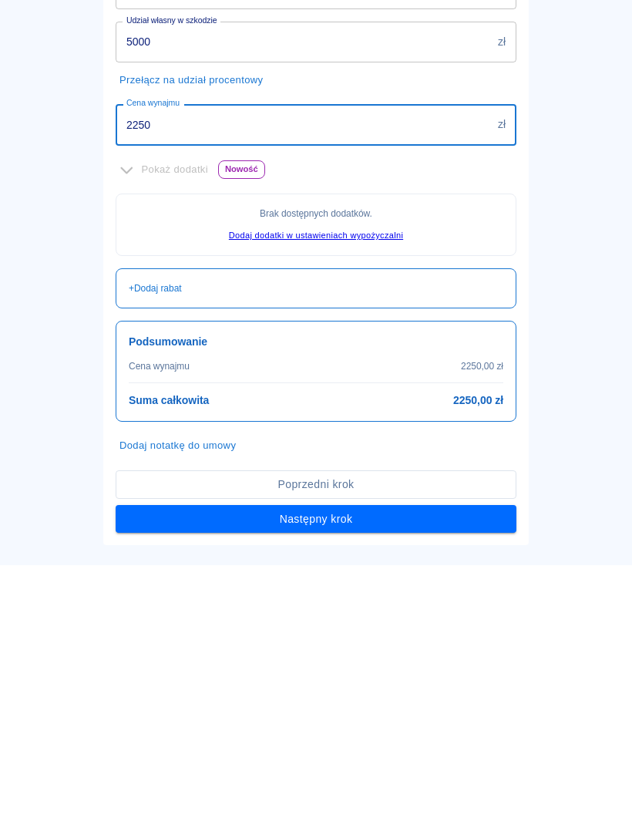
scroll to position [233, 0]
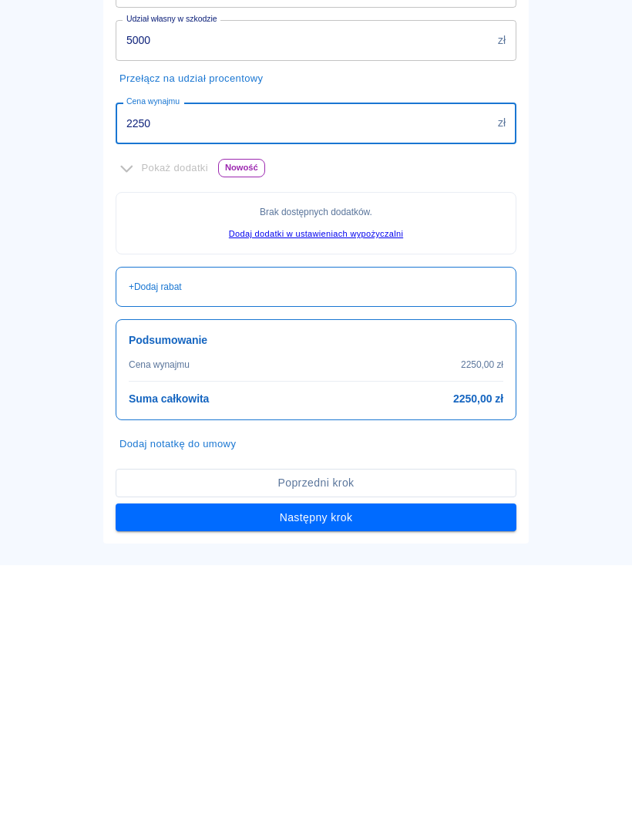
click at [420, 763] on button "Następny krok" at bounding box center [316, 777] width 401 height 29
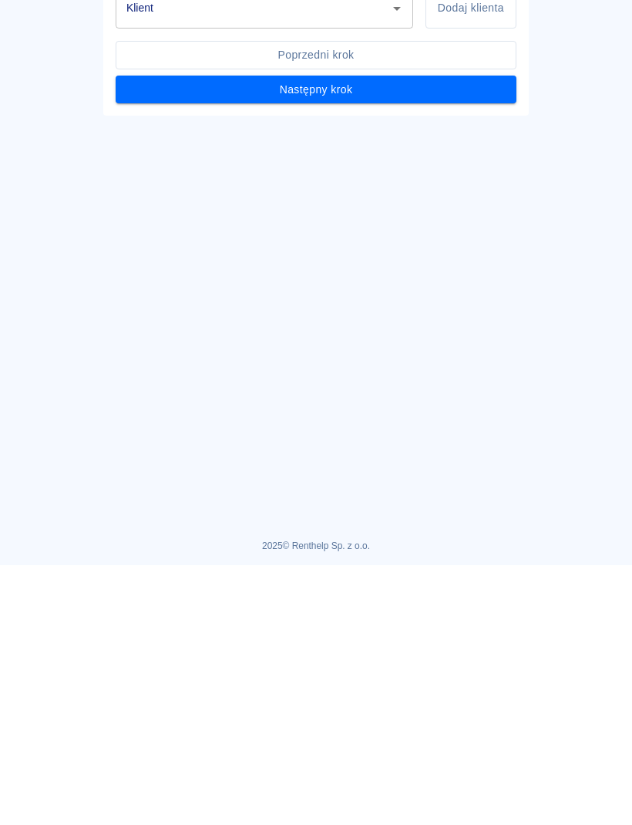
click at [402, 262] on icon "Otwórz" at bounding box center [397, 268] width 19 height 19
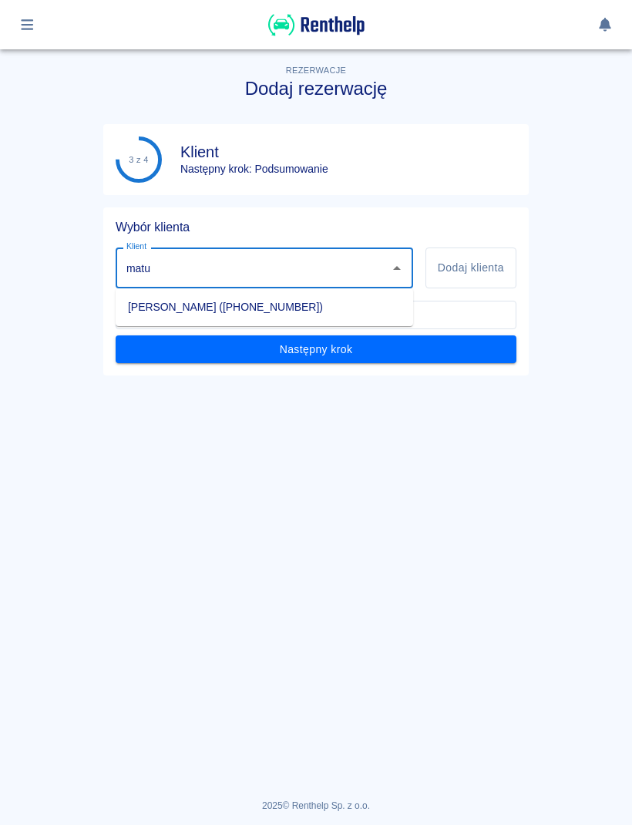
click at [285, 305] on li "[PERSON_NAME] ([PHONE_NUMBER])" at bounding box center [265, 307] width 298 height 25
type input "[PERSON_NAME] ([PHONE_NUMBER])"
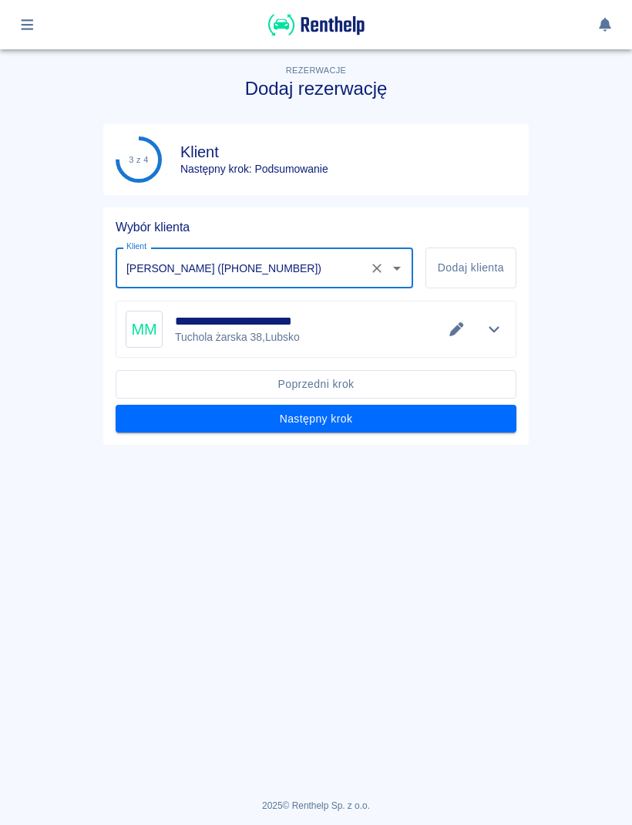
click at [454, 332] on icon "Edytuj dane" at bounding box center [456, 329] width 14 height 14
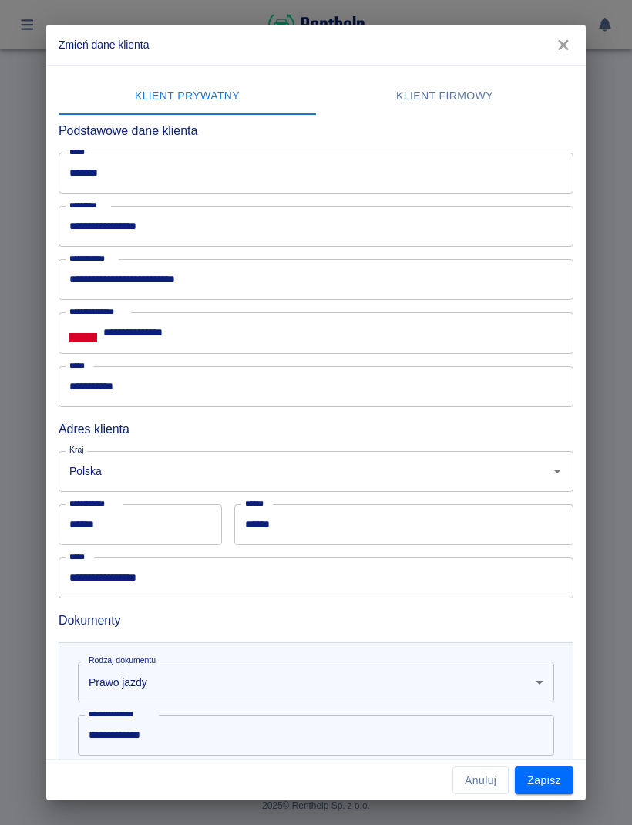
click at [330, 288] on input "**********" at bounding box center [316, 279] width 515 height 41
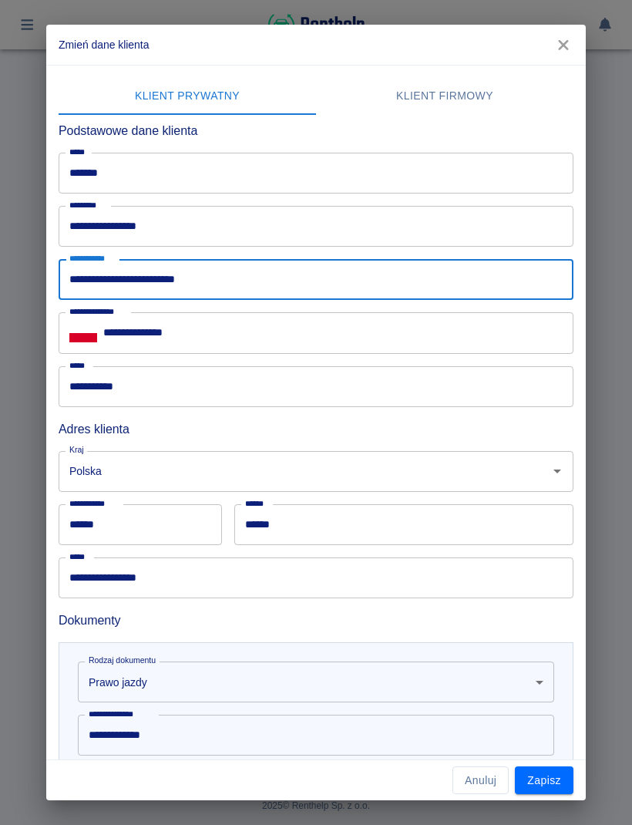
click at [329, 288] on input "**********" at bounding box center [316, 279] width 515 height 41
click at [520, 291] on input "**********" at bounding box center [316, 279] width 515 height 41
click at [519, 290] on input "**********" at bounding box center [316, 279] width 515 height 41
type input "****"
type input "*"
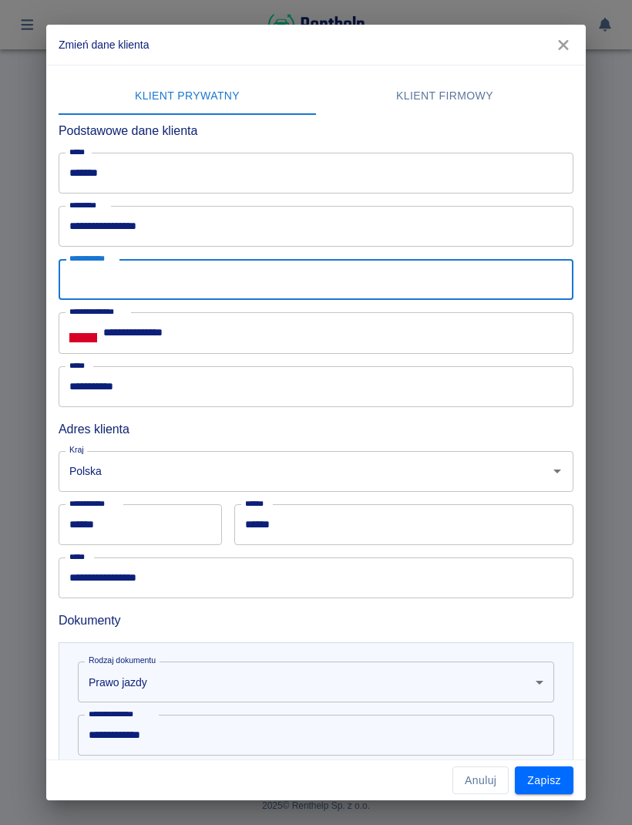
type input "*"
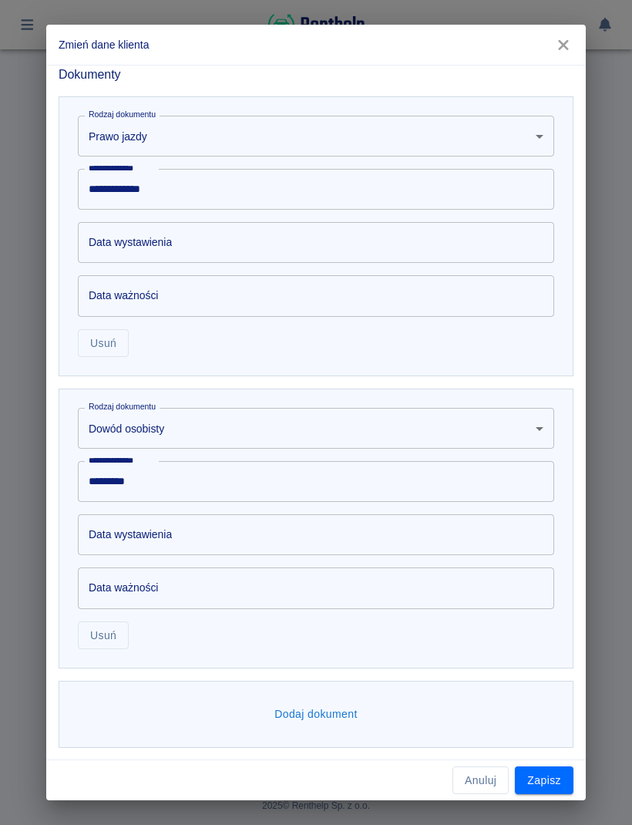
scroll to position [545, 0]
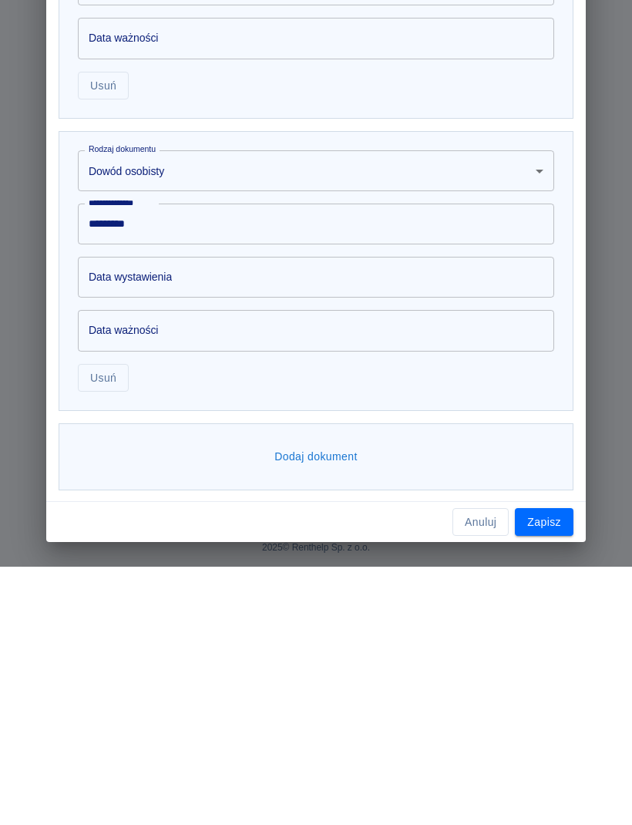
type input "**********"
click at [542, 766] on button "Zapisz" at bounding box center [544, 780] width 59 height 29
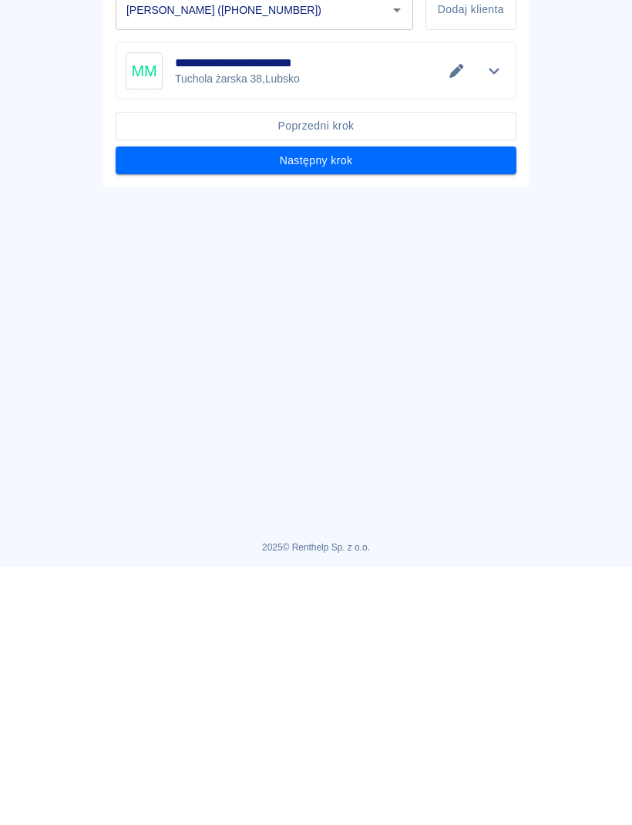
click at [448, 429] on button "Następny krok" at bounding box center [316, 419] width 401 height 29
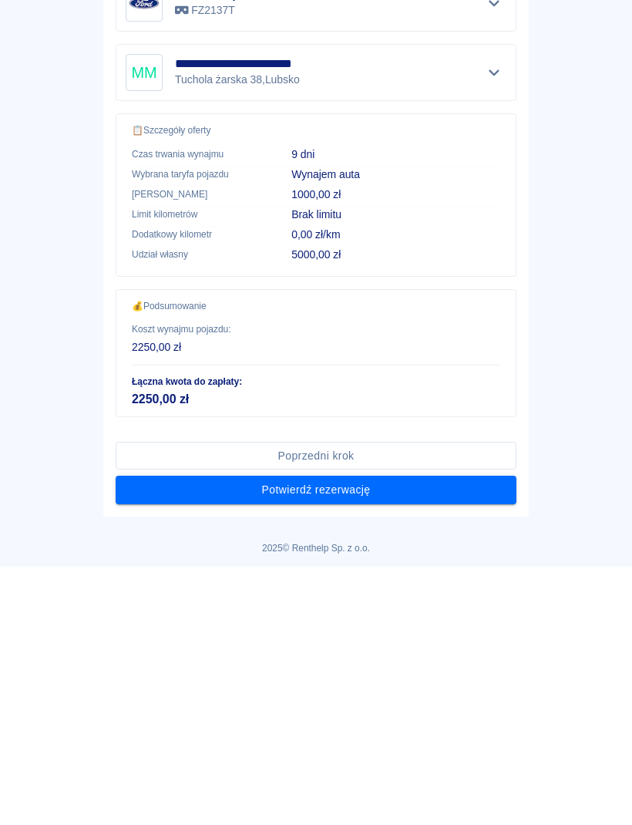
scroll to position [251, 0]
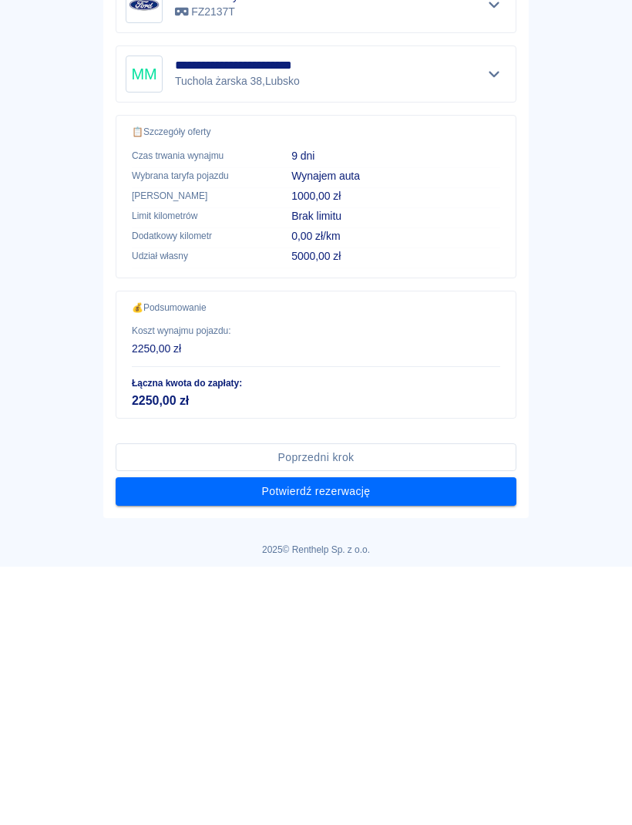
click at [454, 753] on button "Potwierdź rezerwację" at bounding box center [316, 750] width 401 height 29
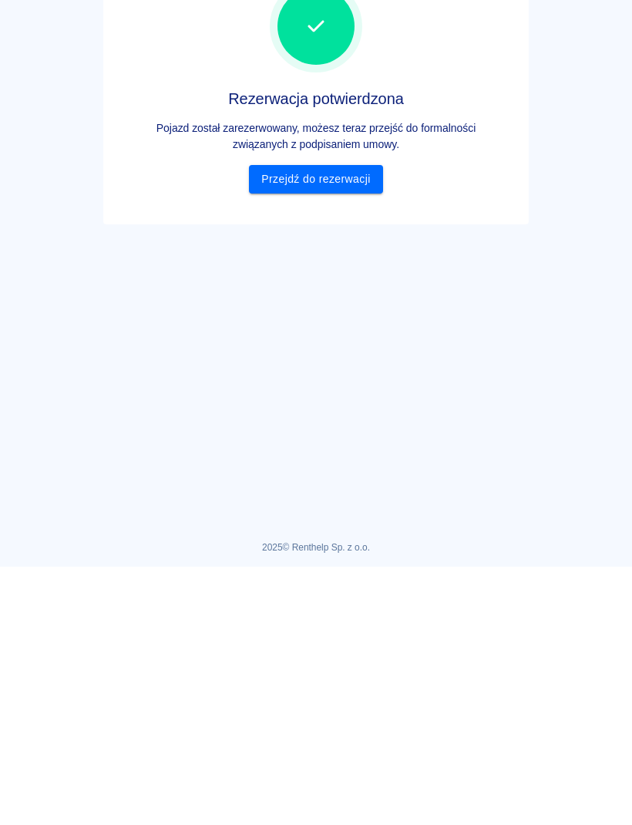
scroll to position [0, 0]
click at [362, 430] on link "Przejdź do rezerwacji" at bounding box center [315, 437] width 133 height 29
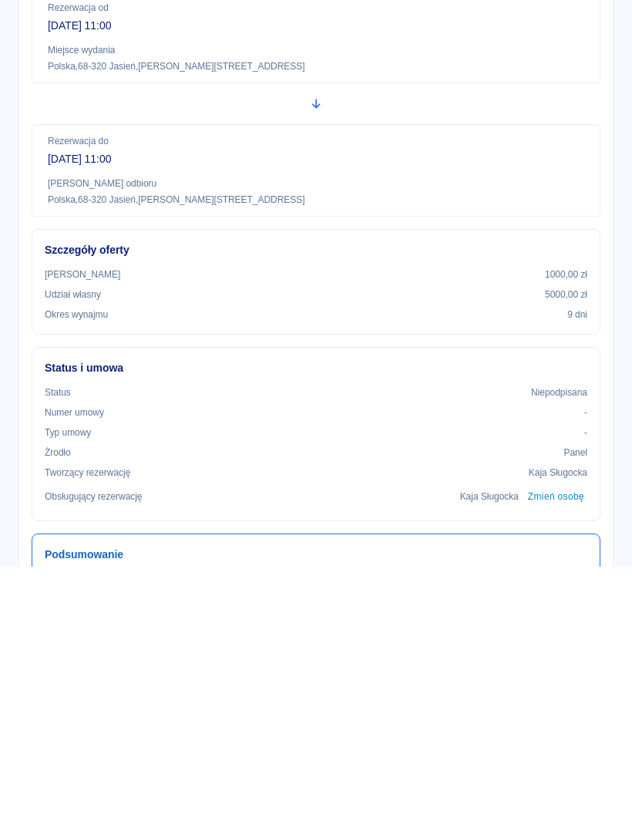
click at [521, 113] on button "Wygeneruj umowę" at bounding box center [523, 107] width 120 height 29
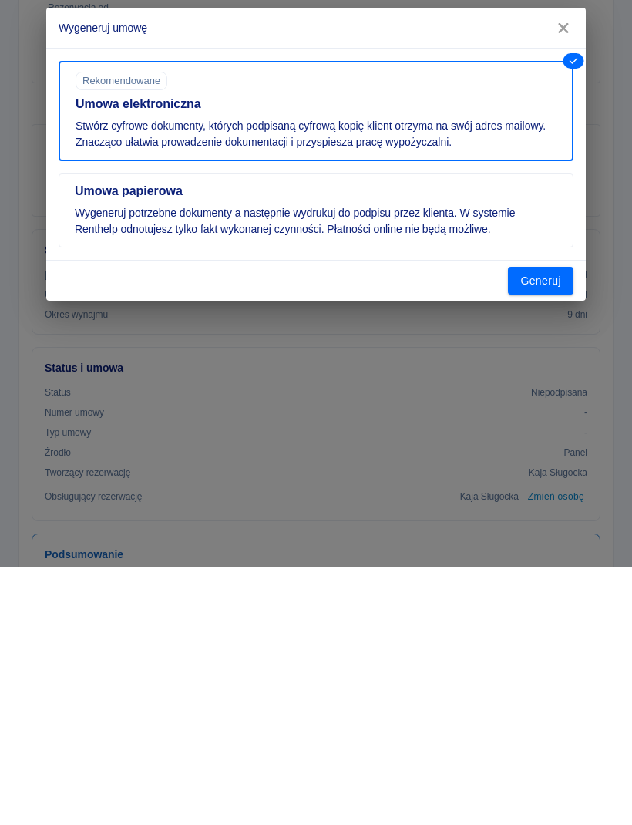
click at [554, 539] on button "Generuj" at bounding box center [541, 539] width 66 height 29
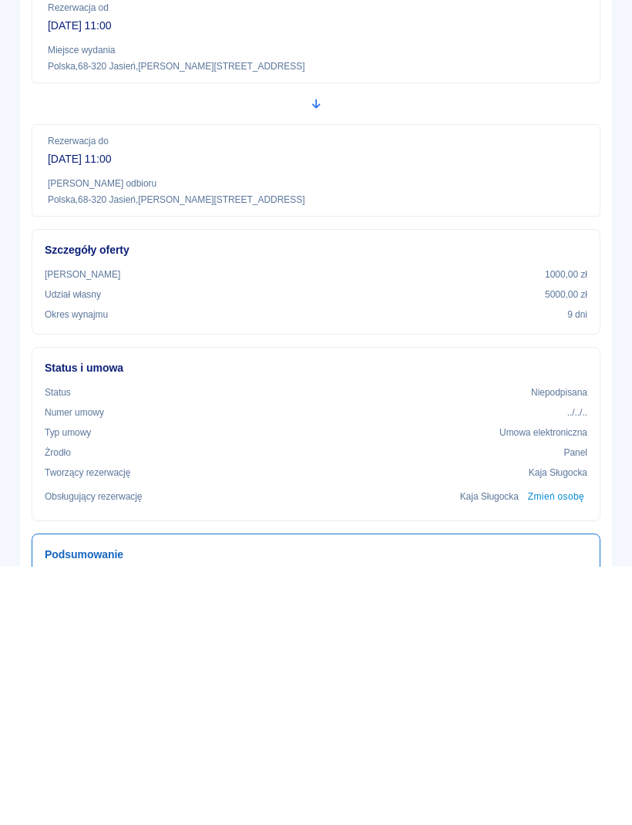
click at [302, 162] on button "Płatności" at bounding box center [278, 164] width 88 height 37
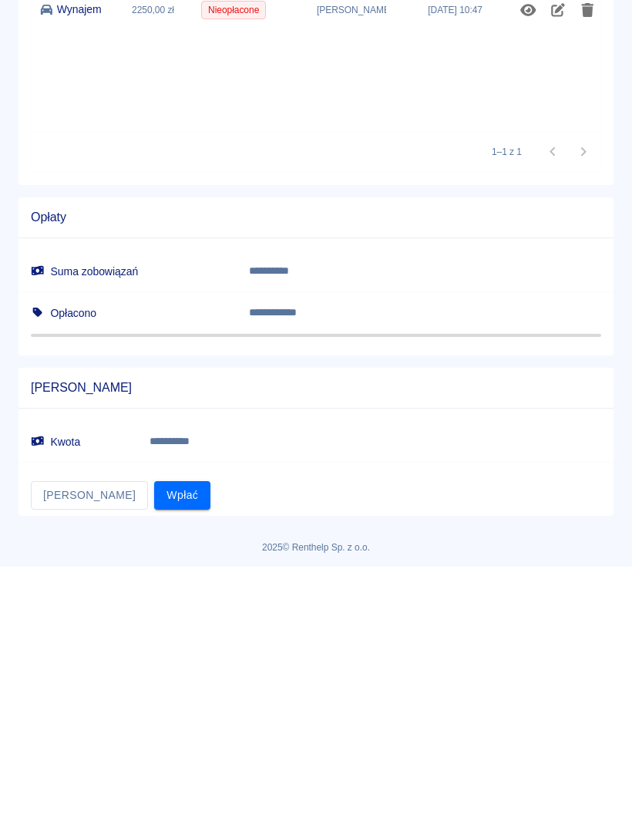
click at [154, 744] on button "Wpłać" at bounding box center [182, 753] width 56 height 29
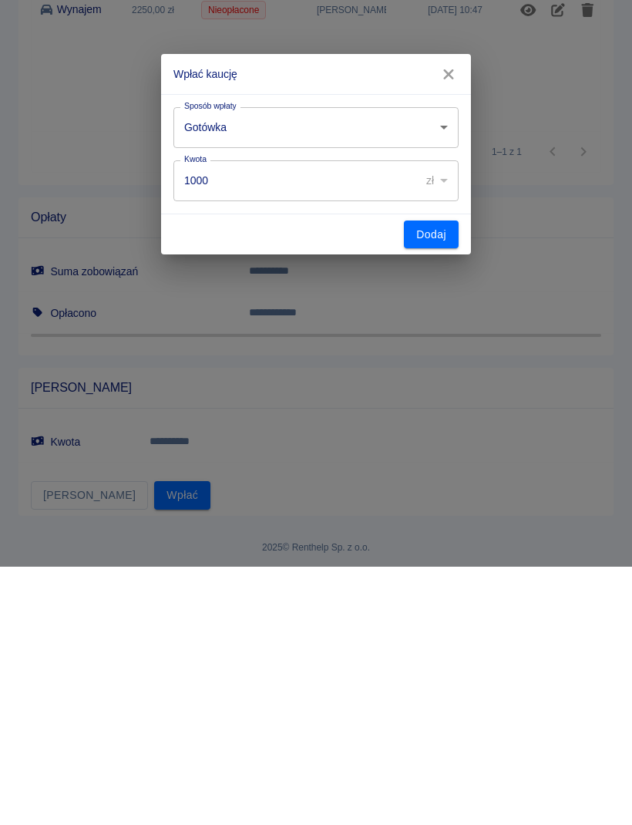
scroll to position [73, 0]
click at [426, 494] on button "Dodaj" at bounding box center [431, 493] width 55 height 29
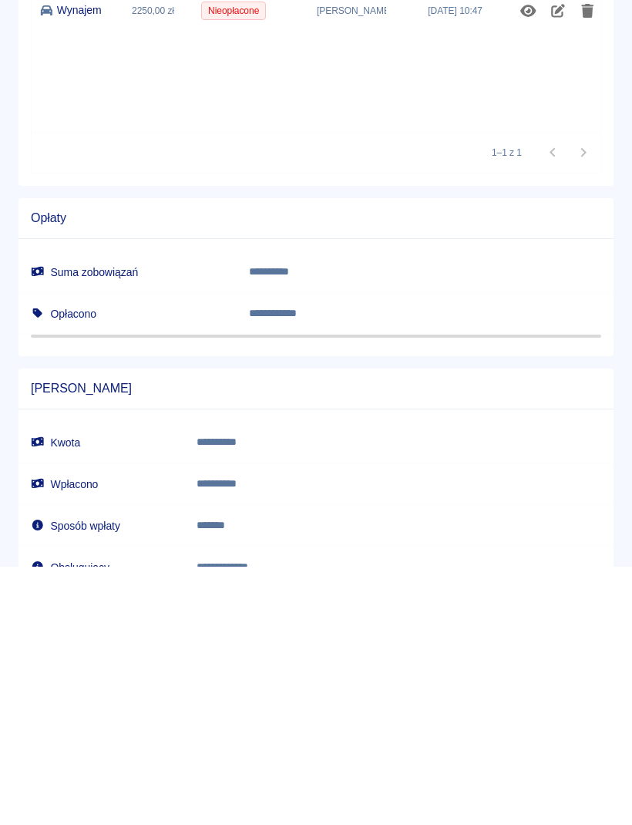
click at [599, 43] on icon at bounding box center [595, 44] width 14 height 11
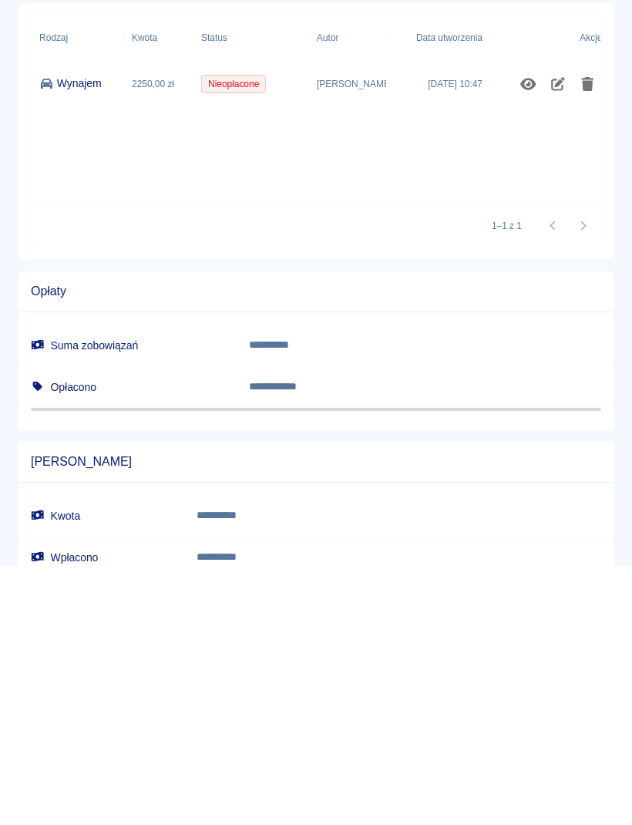
scroll to position [0, 0]
click at [536, 112] on button "Podpisz umowę elektroniczną" at bounding box center [494, 107] width 177 height 29
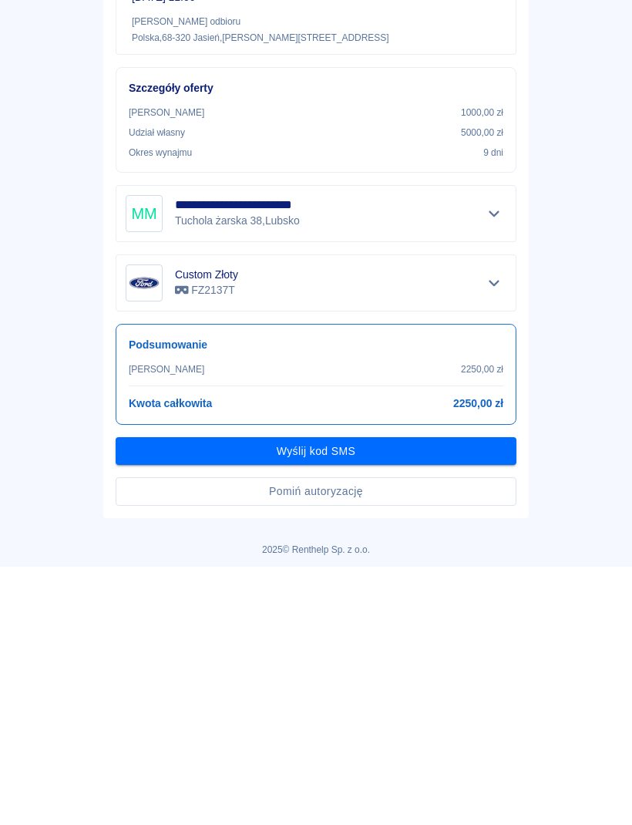
click at [435, 759] on button "Pomiń autoryzację" at bounding box center [316, 750] width 401 height 29
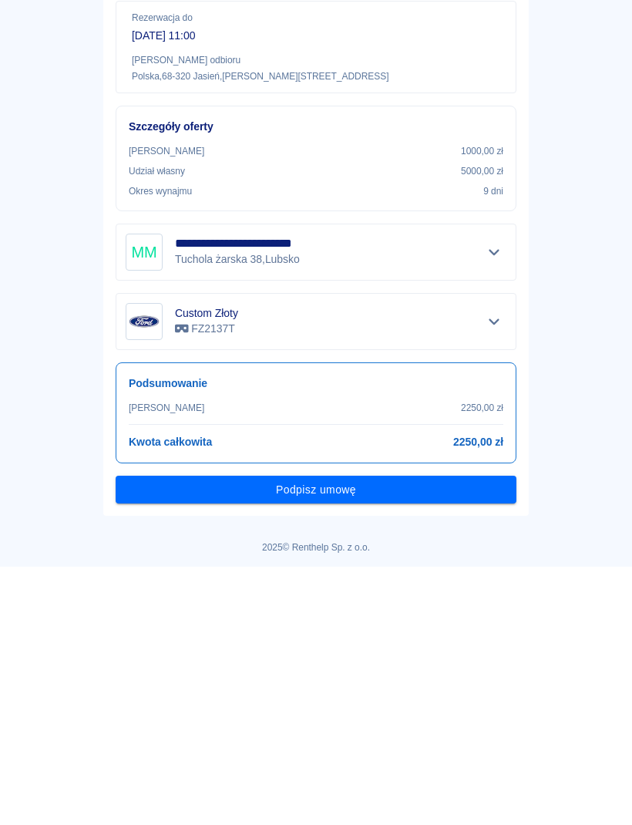
scroll to position [77, 0]
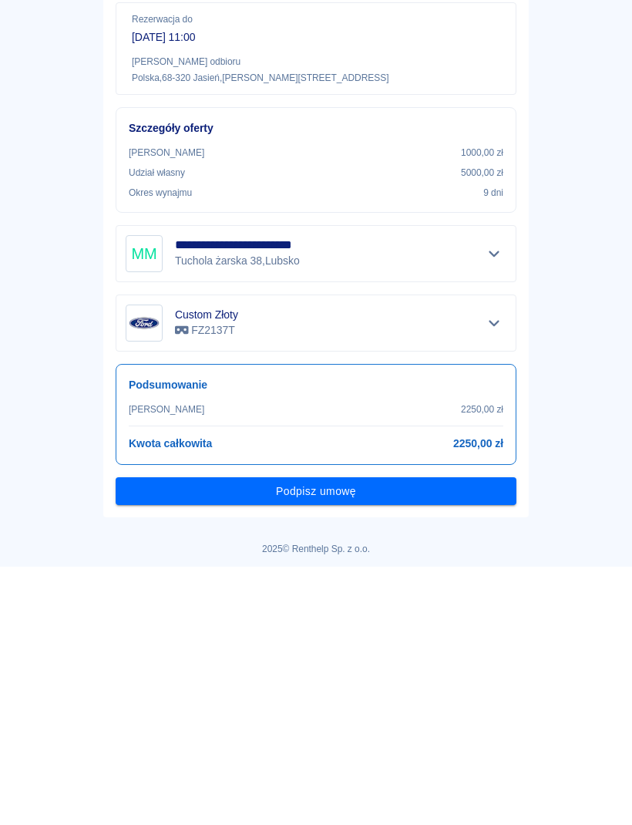
click at [467, 759] on button "Podpisz umowę" at bounding box center [316, 750] width 401 height 29
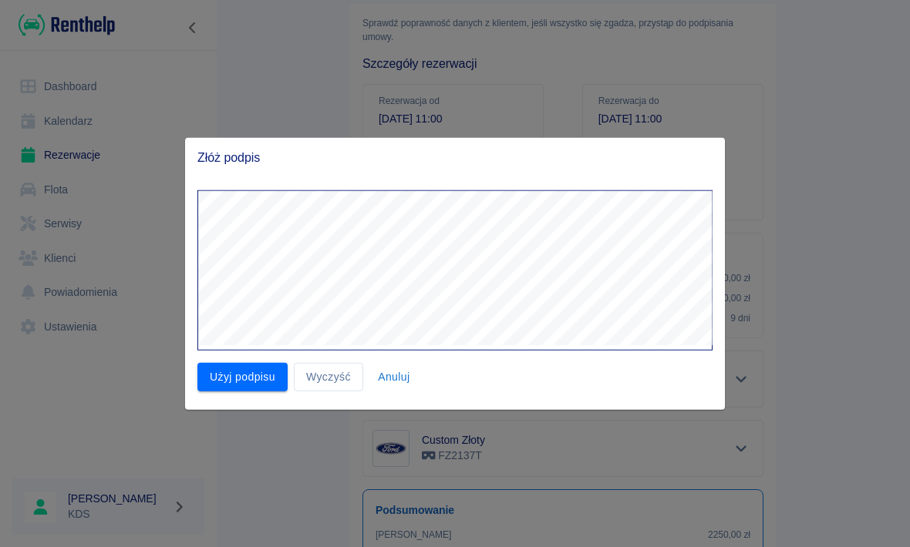
click at [323, 377] on button "Wyczyść" at bounding box center [328, 377] width 69 height 29
click at [332, 364] on button "Wyczyść" at bounding box center [328, 377] width 69 height 29
click at [342, 373] on button "Wyczyść" at bounding box center [328, 377] width 69 height 29
click at [338, 369] on button "Wyczyść" at bounding box center [328, 377] width 69 height 29
click at [352, 375] on button "Wyczyść" at bounding box center [328, 377] width 69 height 29
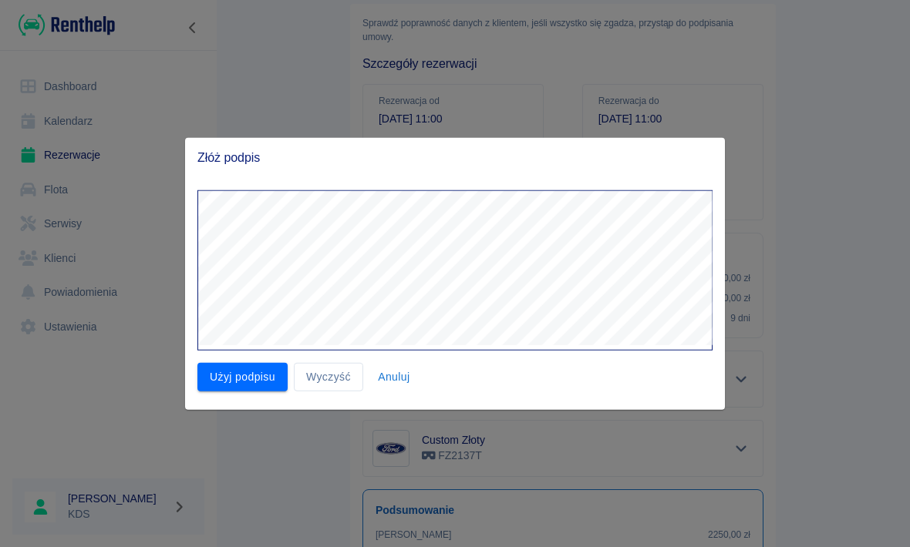
click at [315, 373] on button "Wyczyść" at bounding box center [328, 377] width 69 height 29
click at [322, 365] on button "Wyczyść" at bounding box center [328, 377] width 69 height 29
click at [332, 378] on button "Wyczyść" at bounding box center [328, 377] width 69 height 29
click at [333, 380] on button "Wyczyść" at bounding box center [328, 377] width 69 height 29
click at [325, 368] on button "Wyczyść" at bounding box center [328, 377] width 69 height 29
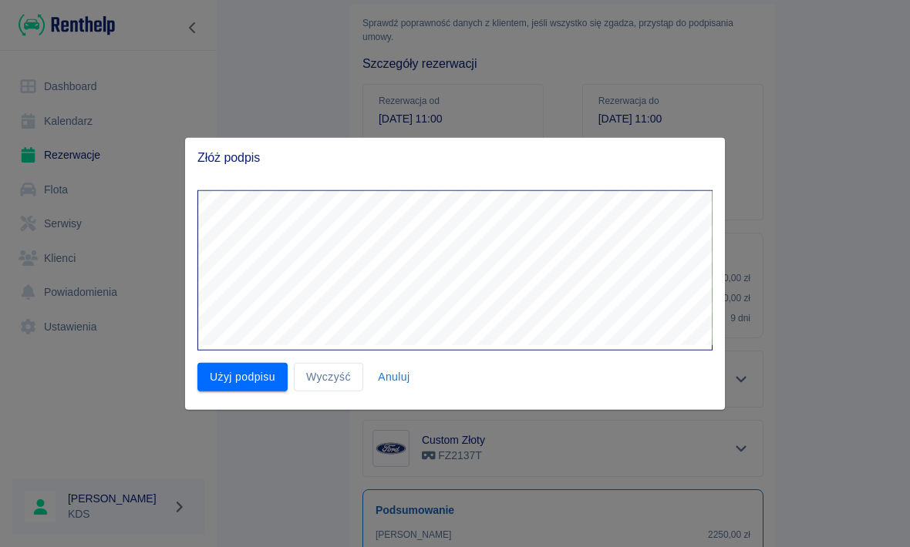
click at [317, 382] on button "Wyczyść" at bounding box center [328, 377] width 69 height 29
click at [337, 372] on button "Wyczyść" at bounding box center [328, 377] width 69 height 29
click at [341, 378] on button "Wyczyść" at bounding box center [328, 377] width 69 height 29
click at [342, 378] on button "Wyczyść" at bounding box center [328, 377] width 69 height 29
click at [332, 377] on button "Wyczyść" at bounding box center [328, 377] width 69 height 29
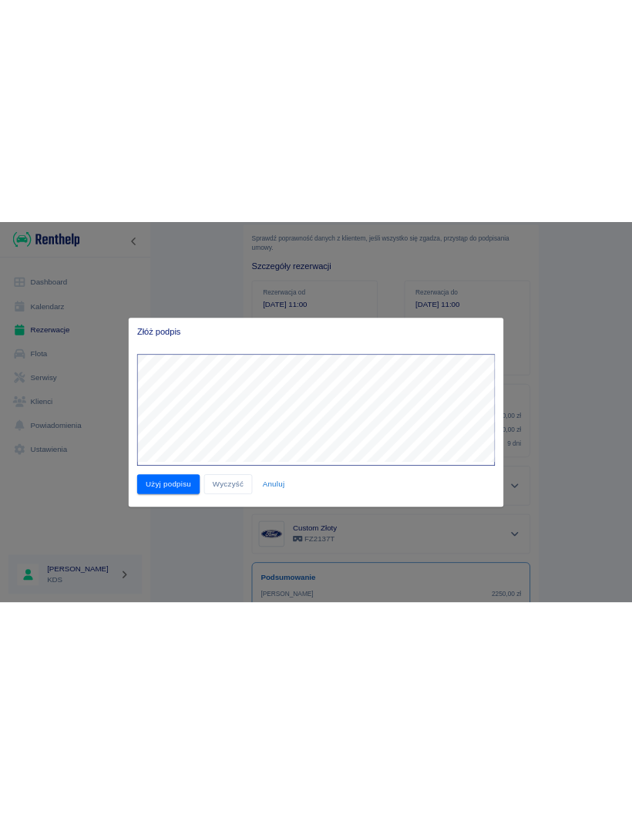
scroll to position [0, 0]
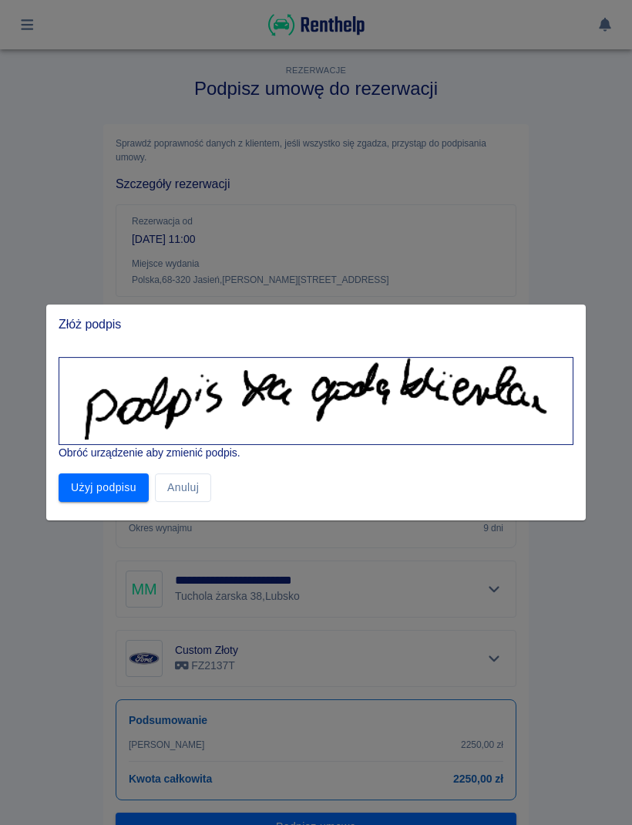
click at [192, 489] on button "Anuluj" at bounding box center [183, 487] width 56 height 29
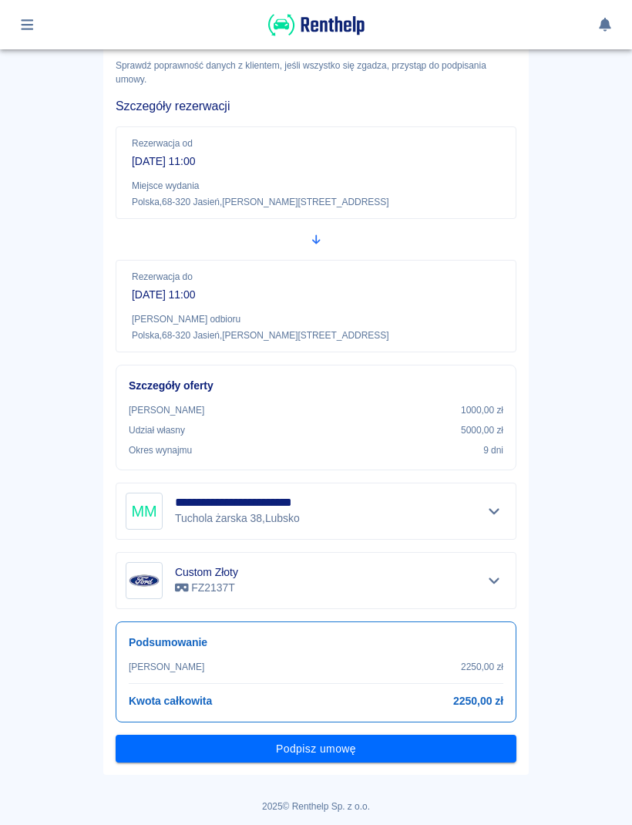
click at [402, 761] on button "Podpisz umowę" at bounding box center [316, 749] width 401 height 29
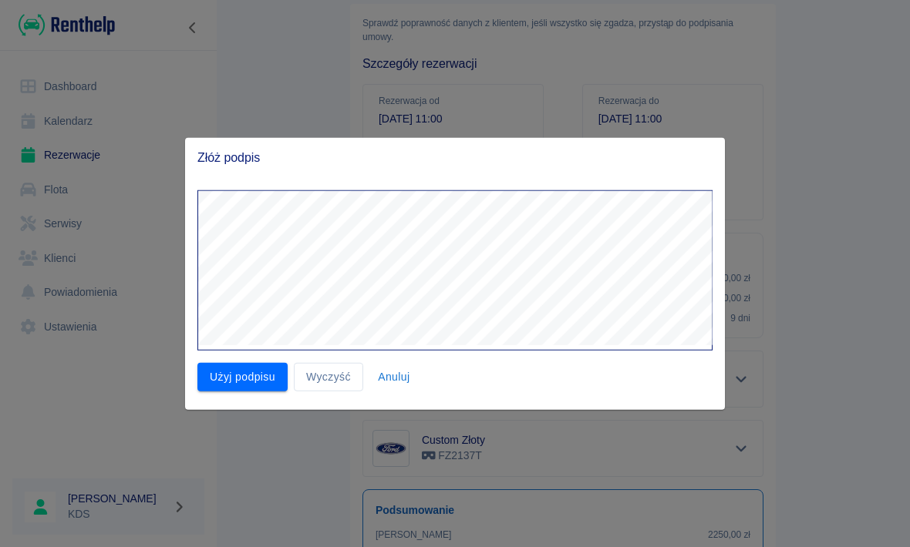
click at [338, 379] on button "Wyczyść" at bounding box center [328, 377] width 69 height 29
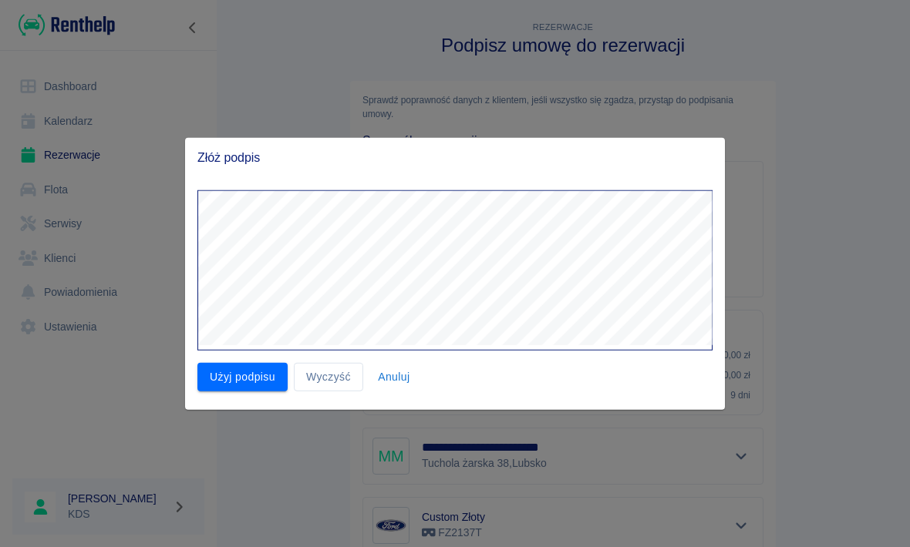
click at [332, 382] on button "Wyczyść" at bounding box center [328, 377] width 69 height 29
click at [332, 381] on button "Wyczyść" at bounding box center [328, 377] width 69 height 29
click at [402, 380] on button "Anuluj" at bounding box center [393, 377] width 49 height 29
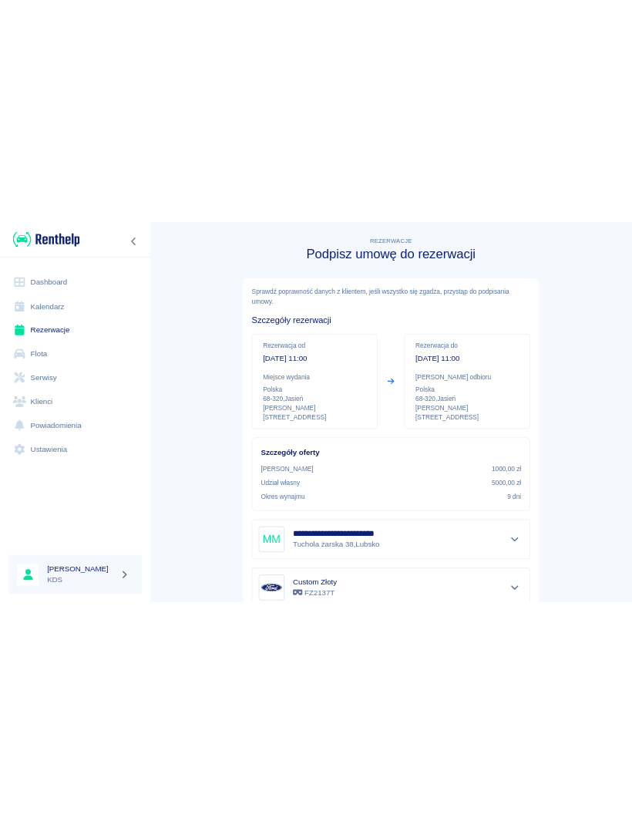
scroll to position [204, 0]
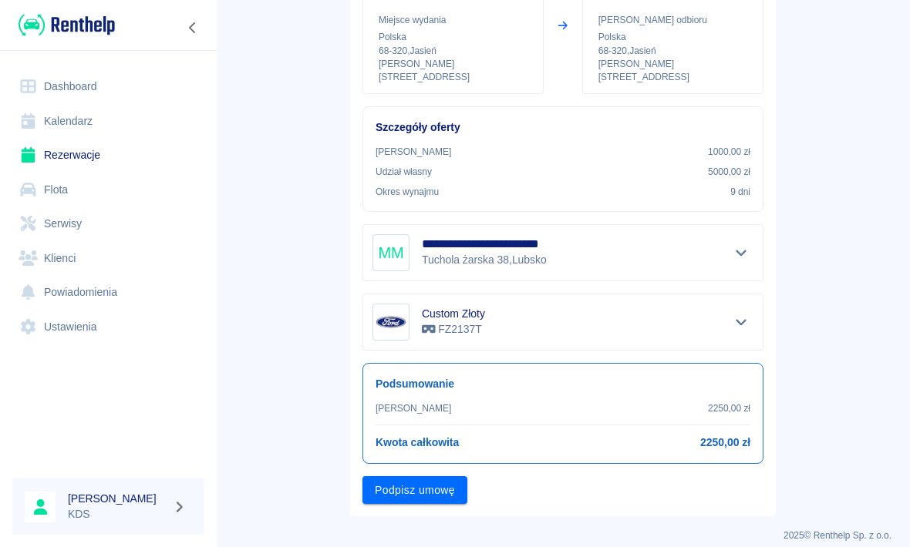
click at [439, 482] on button "Podpisz umowę" at bounding box center [414, 490] width 105 height 29
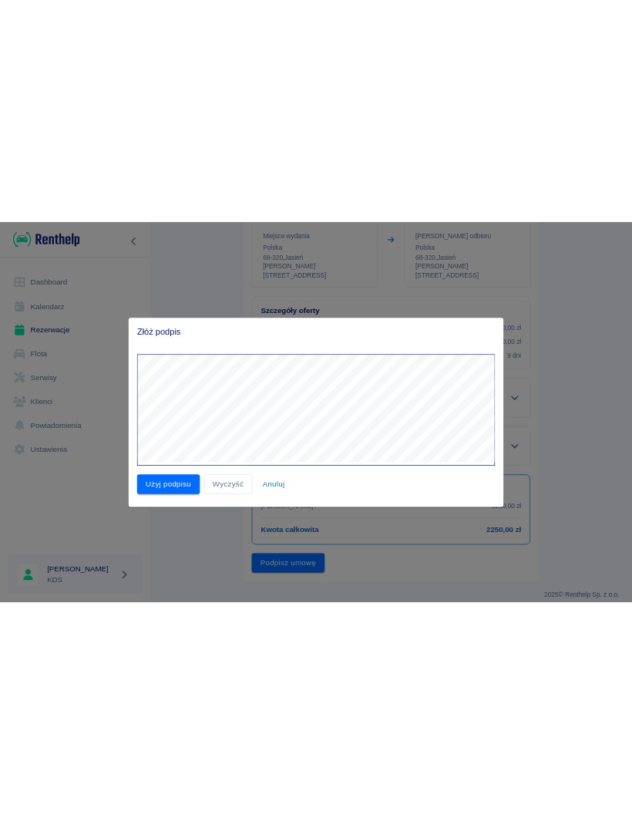
scroll to position [0, 0]
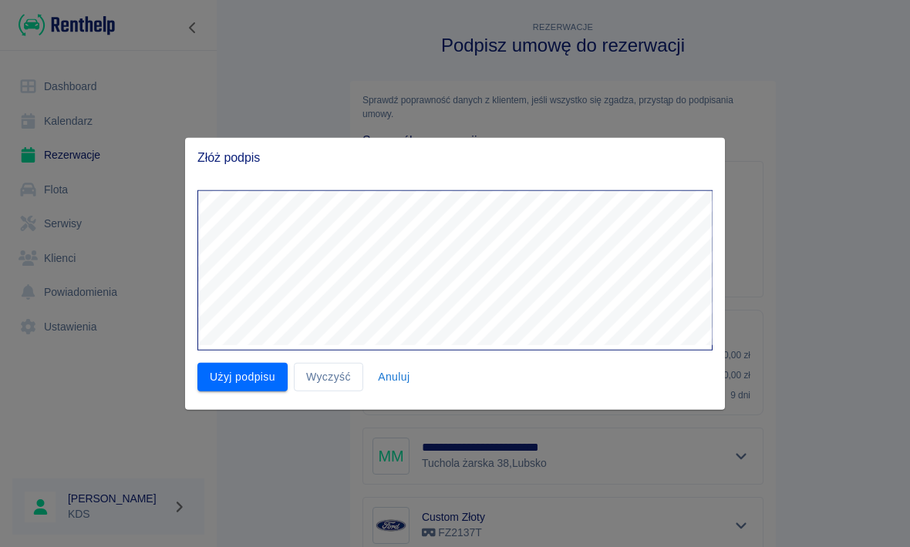
click at [334, 386] on button "Wyczyść" at bounding box center [328, 377] width 69 height 29
click at [333, 386] on button "Wyczyść" at bounding box center [328, 377] width 69 height 29
click at [345, 368] on button "Wyczyść" at bounding box center [328, 377] width 69 height 29
click at [313, 372] on button "Wyczyść" at bounding box center [328, 377] width 69 height 29
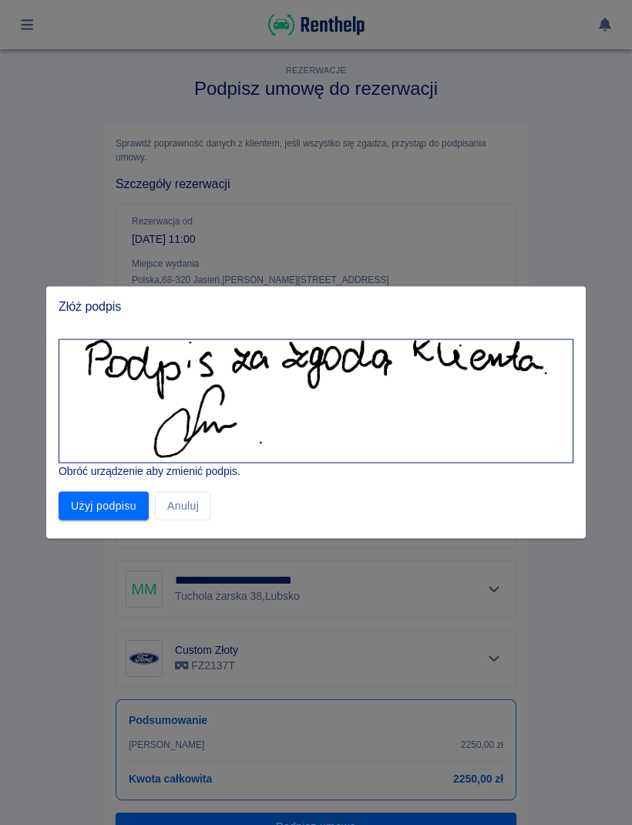
click at [399, 452] on img at bounding box center [316, 399] width 462 height 118
click at [108, 518] on button "Użyj podpisu" at bounding box center [104, 506] width 90 height 29
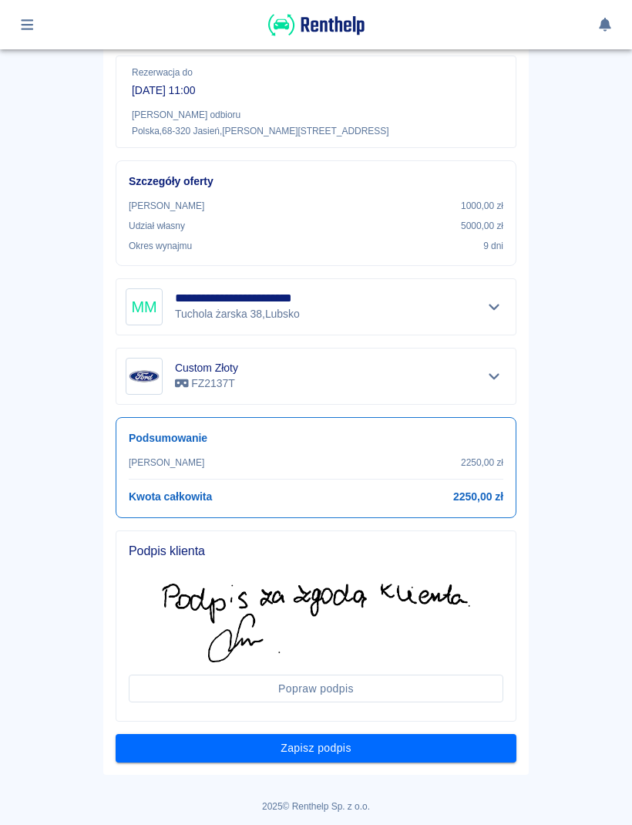
scroll to position [281, 0]
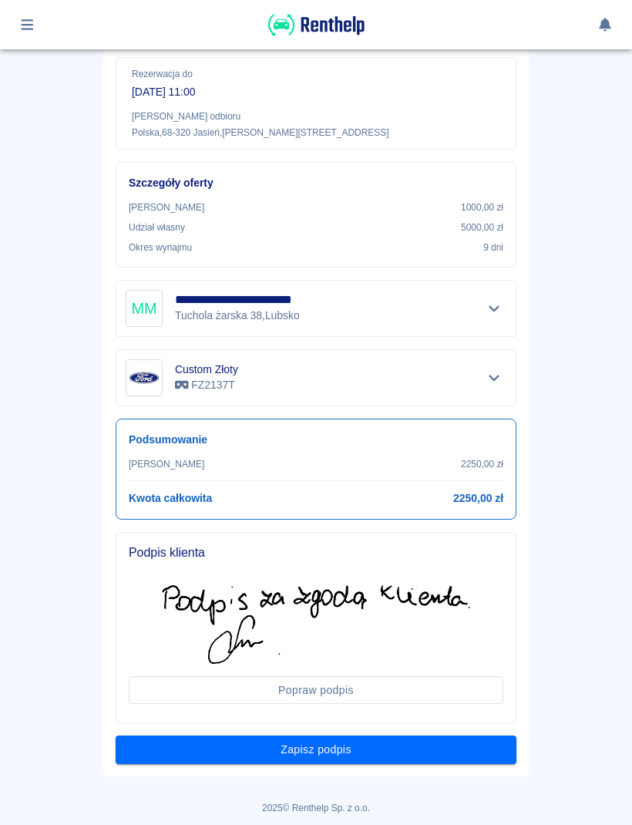
click at [412, 758] on button "Zapisz podpis" at bounding box center [316, 750] width 401 height 29
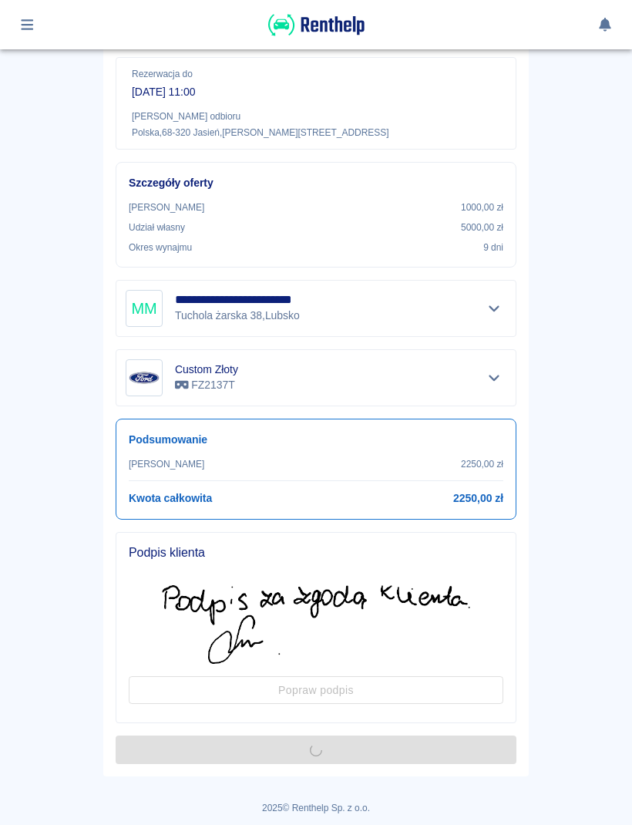
scroll to position [0, 0]
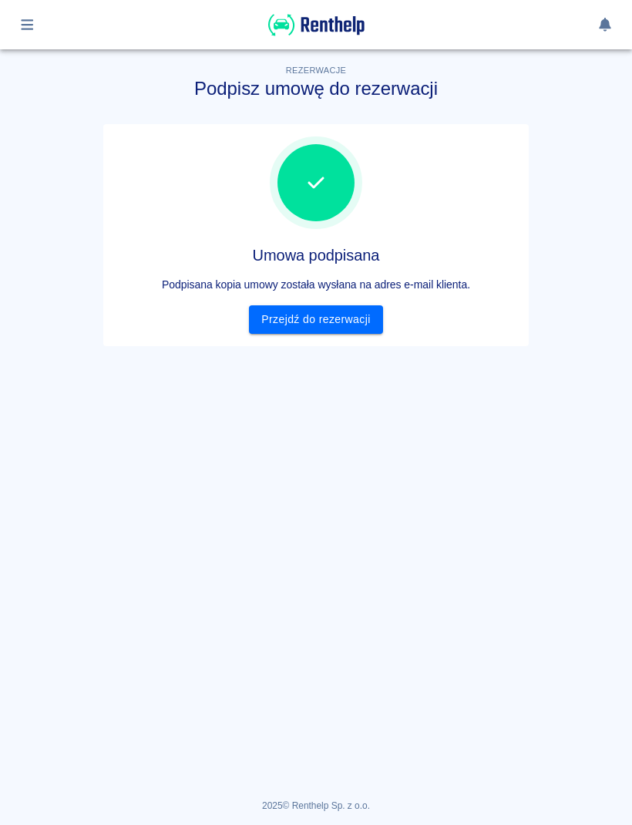
click at [353, 330] on link "Przejdź do rezerwacji" at bounding box center [315, 319] width 133 height 29
